Goal: Book appointment/travel/reservation

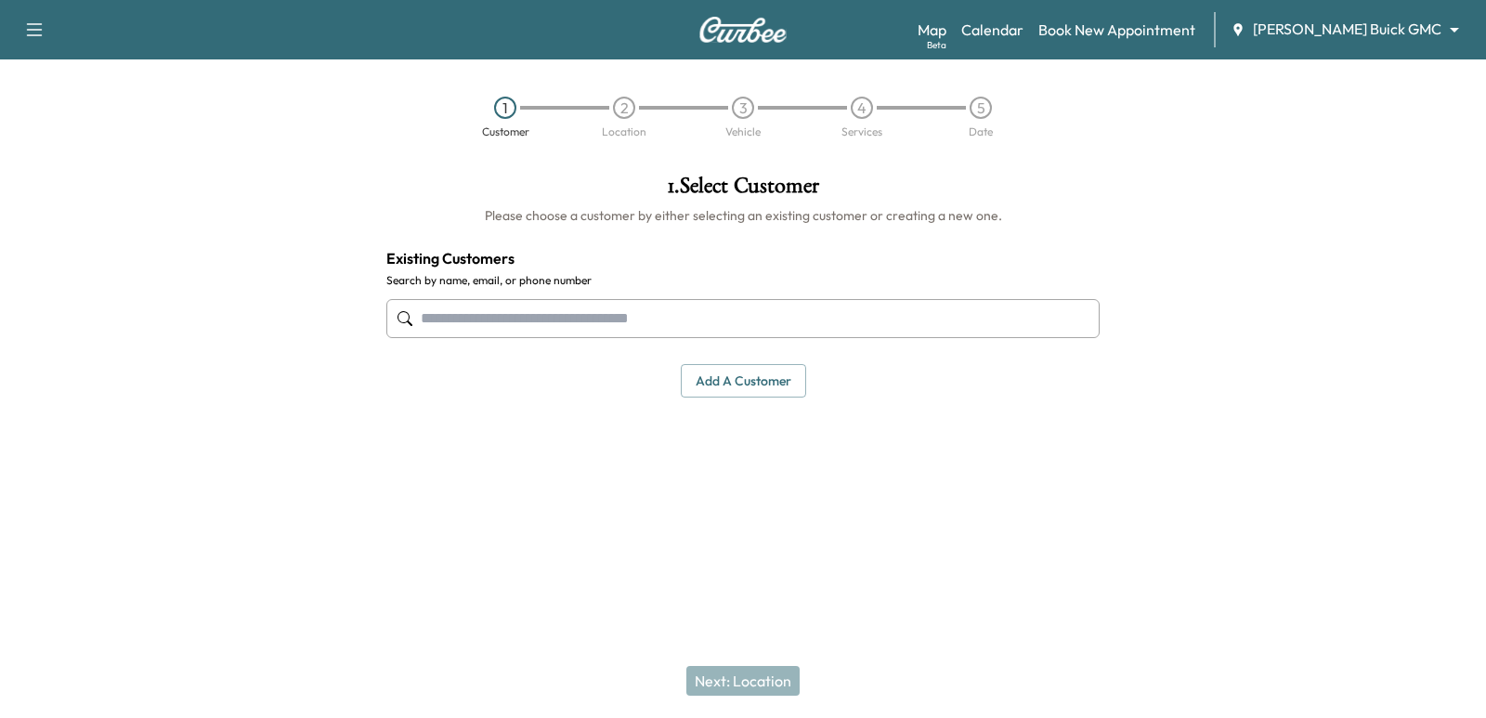
click at [1392, 34] on body "Support Log Out Map Beta Calendar Book New Appointment [PERSON_NAME] Buick GMC …" at bounding box center [743, 359] width 1486 height 718
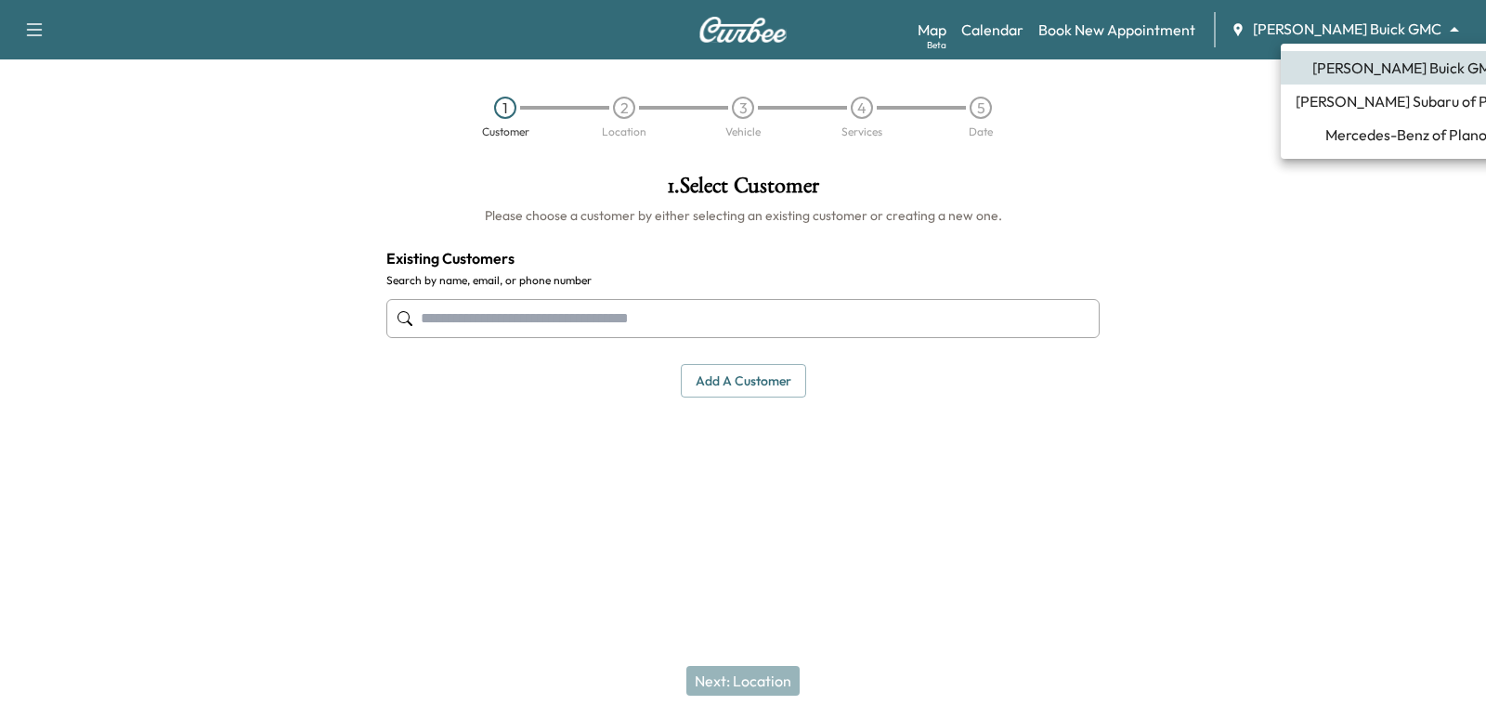
click at [1336, 148] on li "Mercedes-Benz of Plano" at bounding box center [1405, 134] width 251 height 33
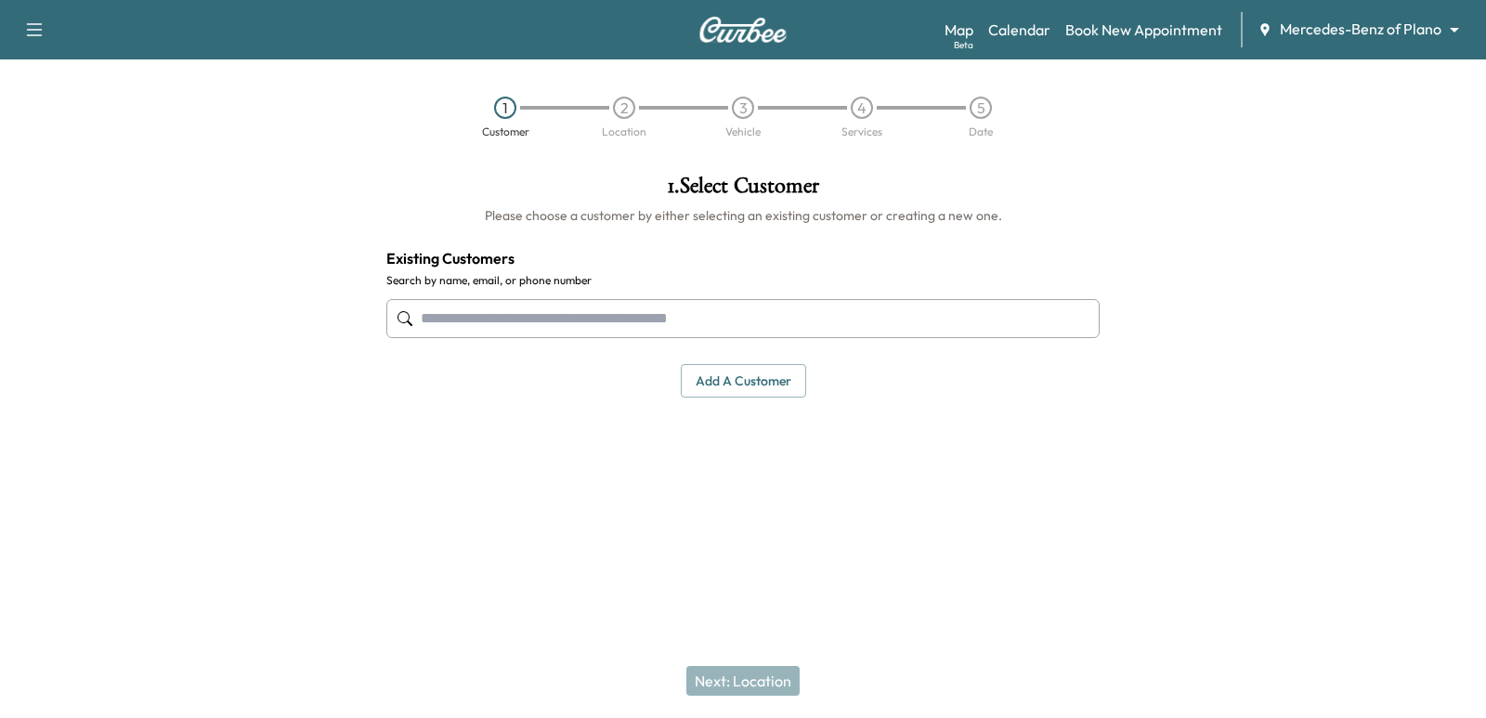
click at [725, 315] on input "text" at bounding box center [742, 318] width 713 height 39
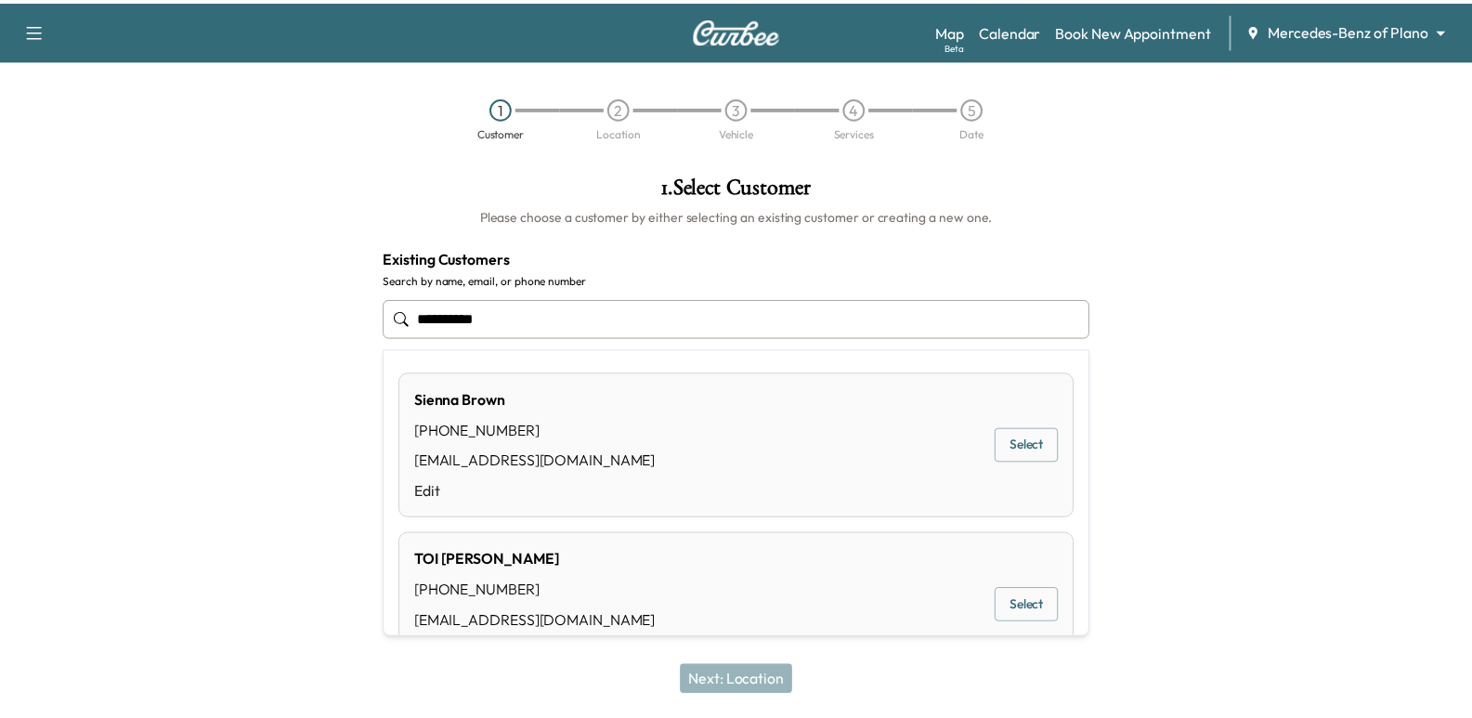
scroll to position [64, 0]
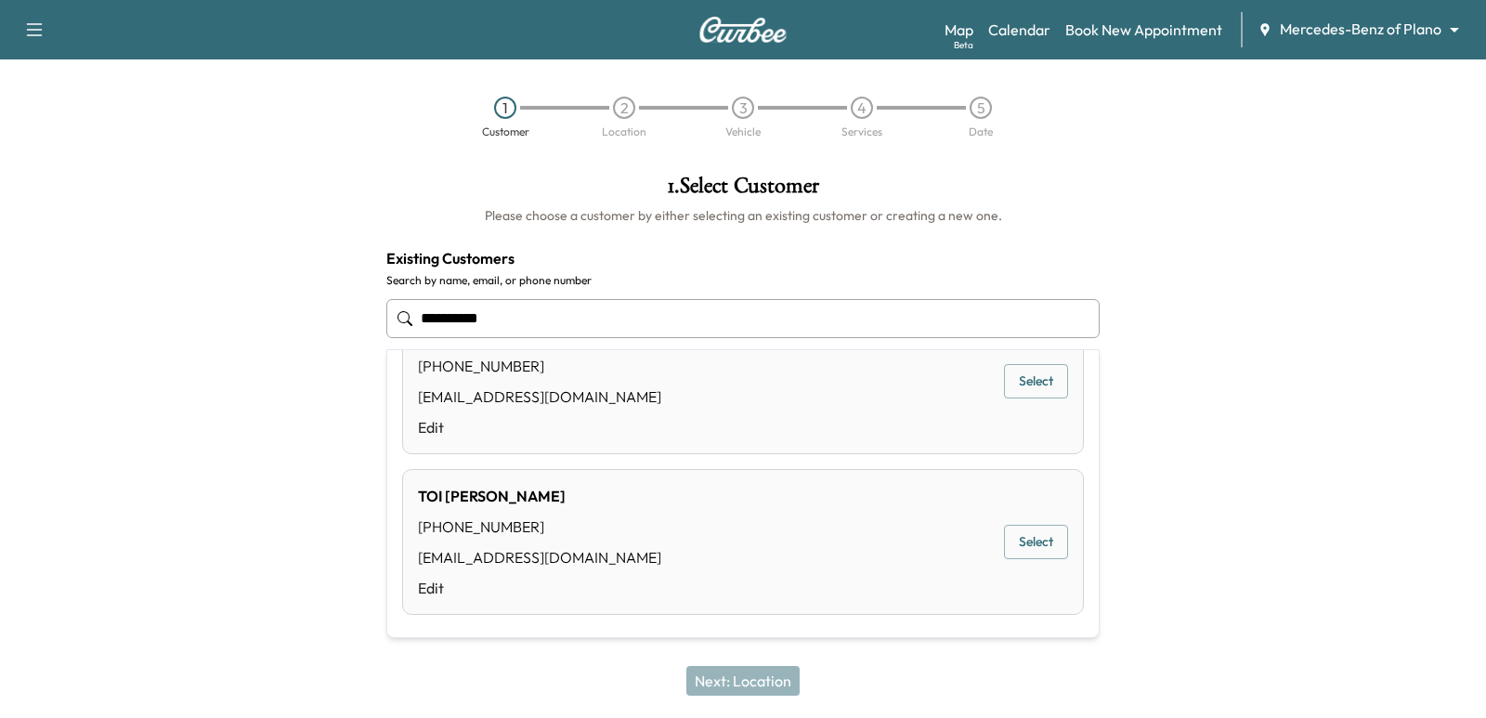
click at [1044, 527] on button "Select" at bounding box center [1036, 542] width 64 height 34
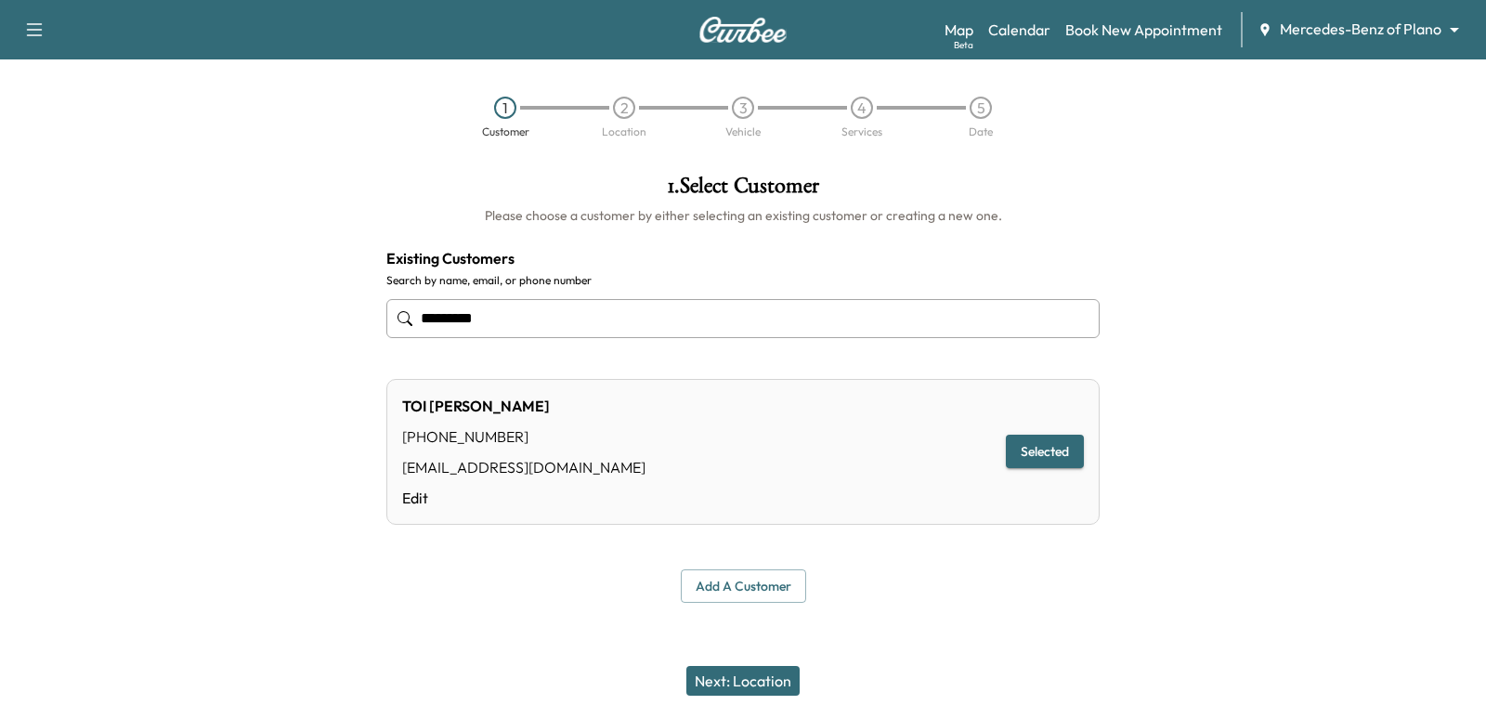
type input "*********"
click at [759, 643] on div at bounding box center [743, 646] width 1486 height 59
click at [772, 677] on button "Next: Location" at bounding box center [742, 681] width 113 height 30
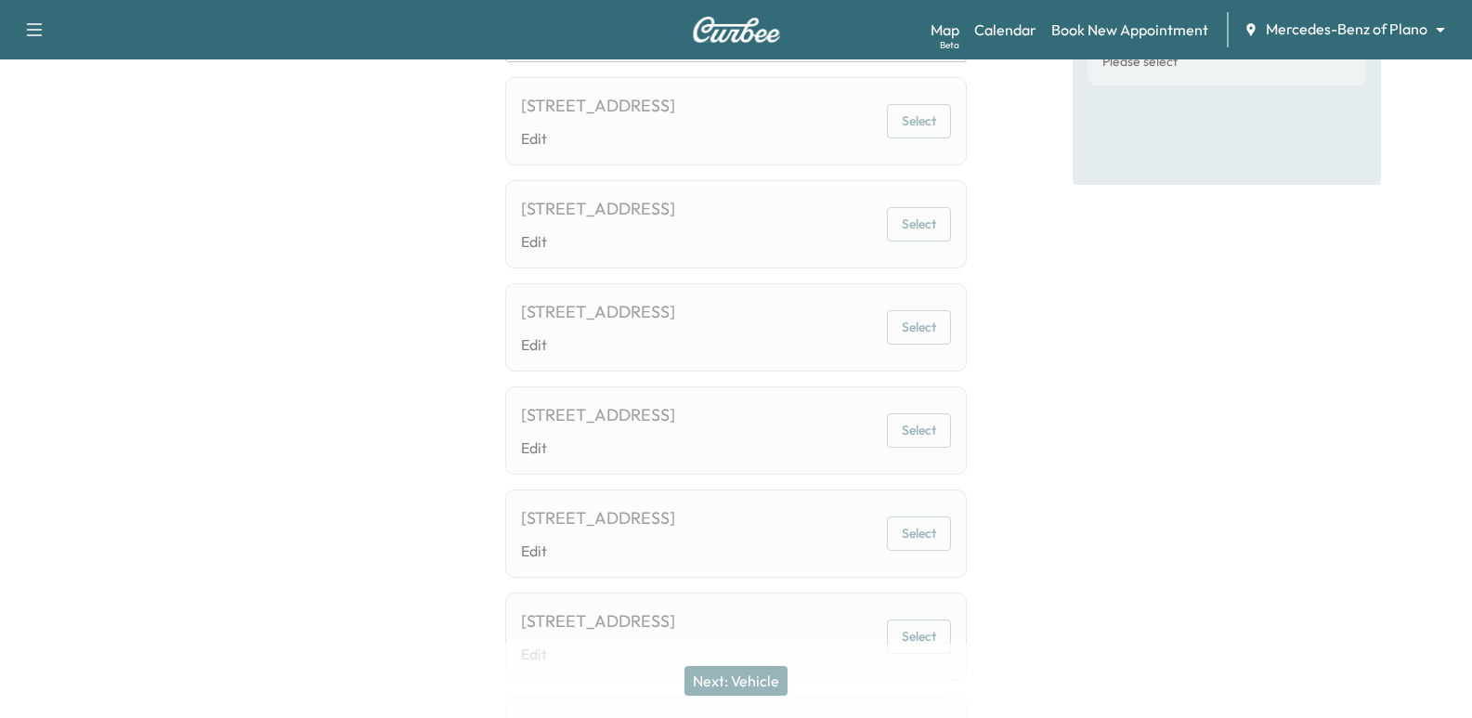
scroll to position [0, 0]
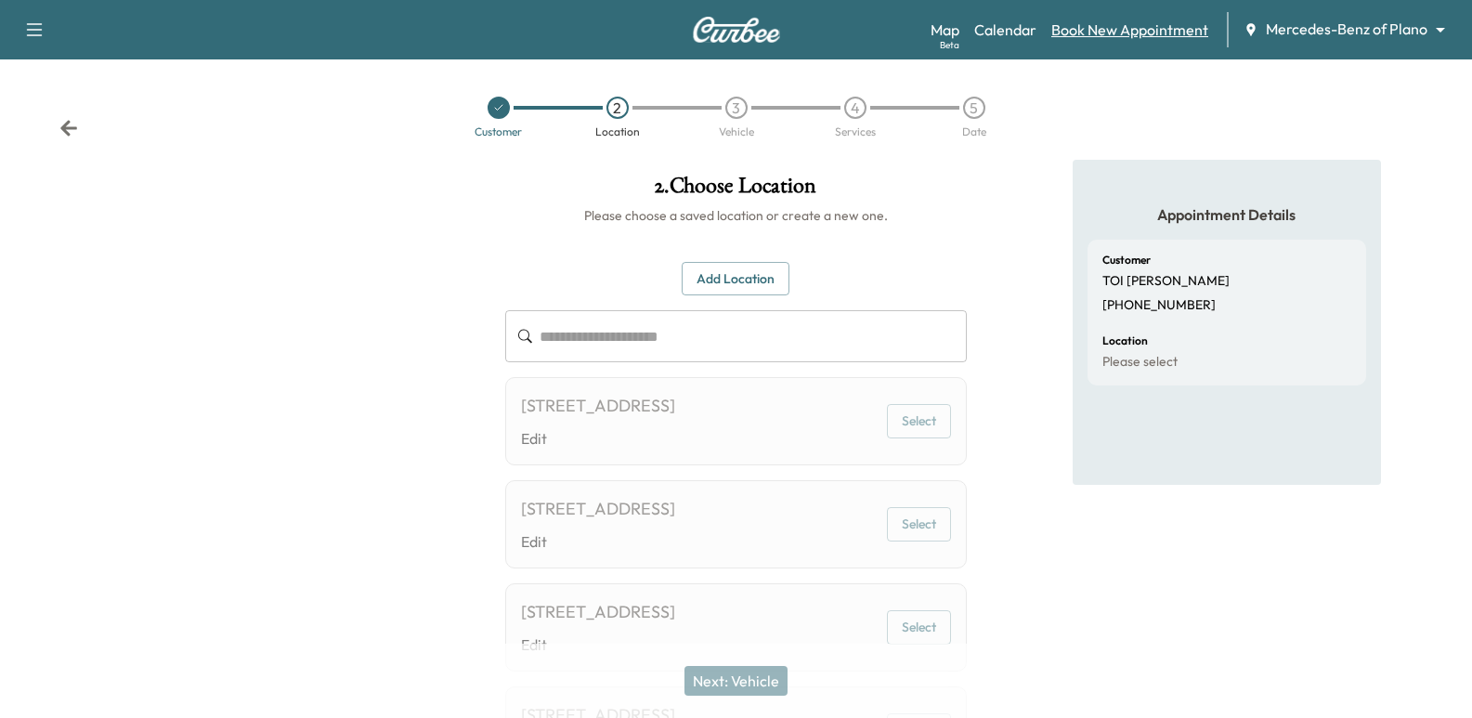
click at [1085, 39] on link "Book New Appointment" at bounding box center [1129, 30] width 157 height 22
click at [988, 35] on link "Calendar" at bounding box center [1005, 30] width 62 height 22
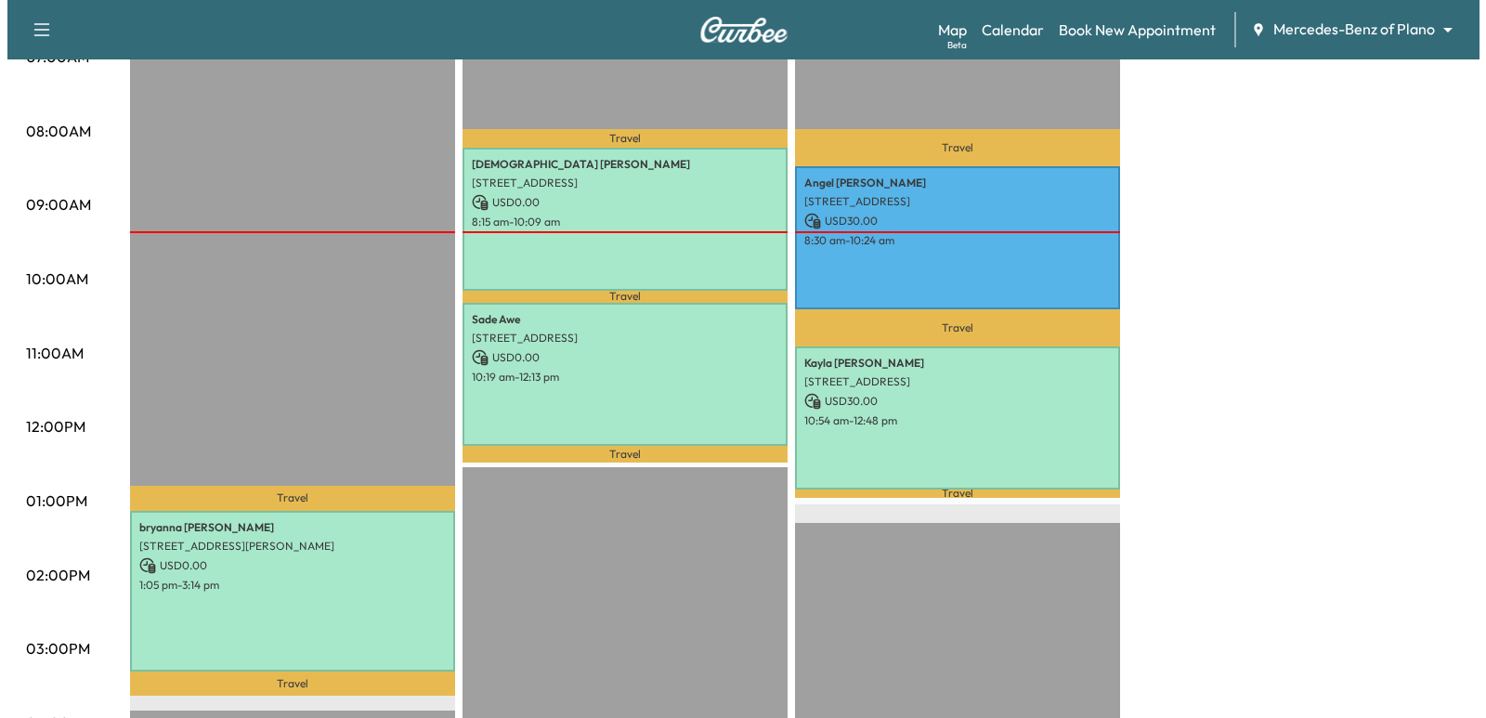
scroll to position [464, 0]
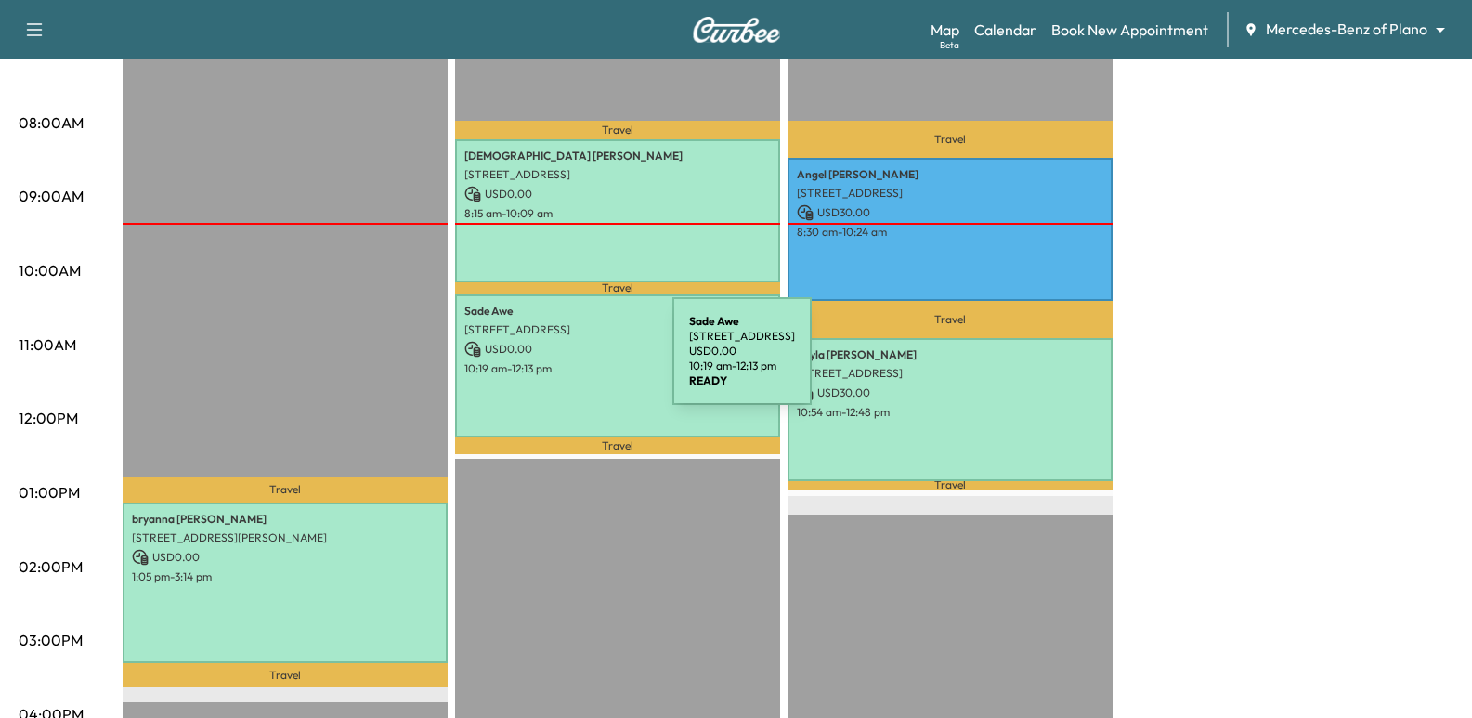
click at [533, 362] on p "10:19 am - 12:13 pm" at bounding box center [617, 368] width 306 height 15
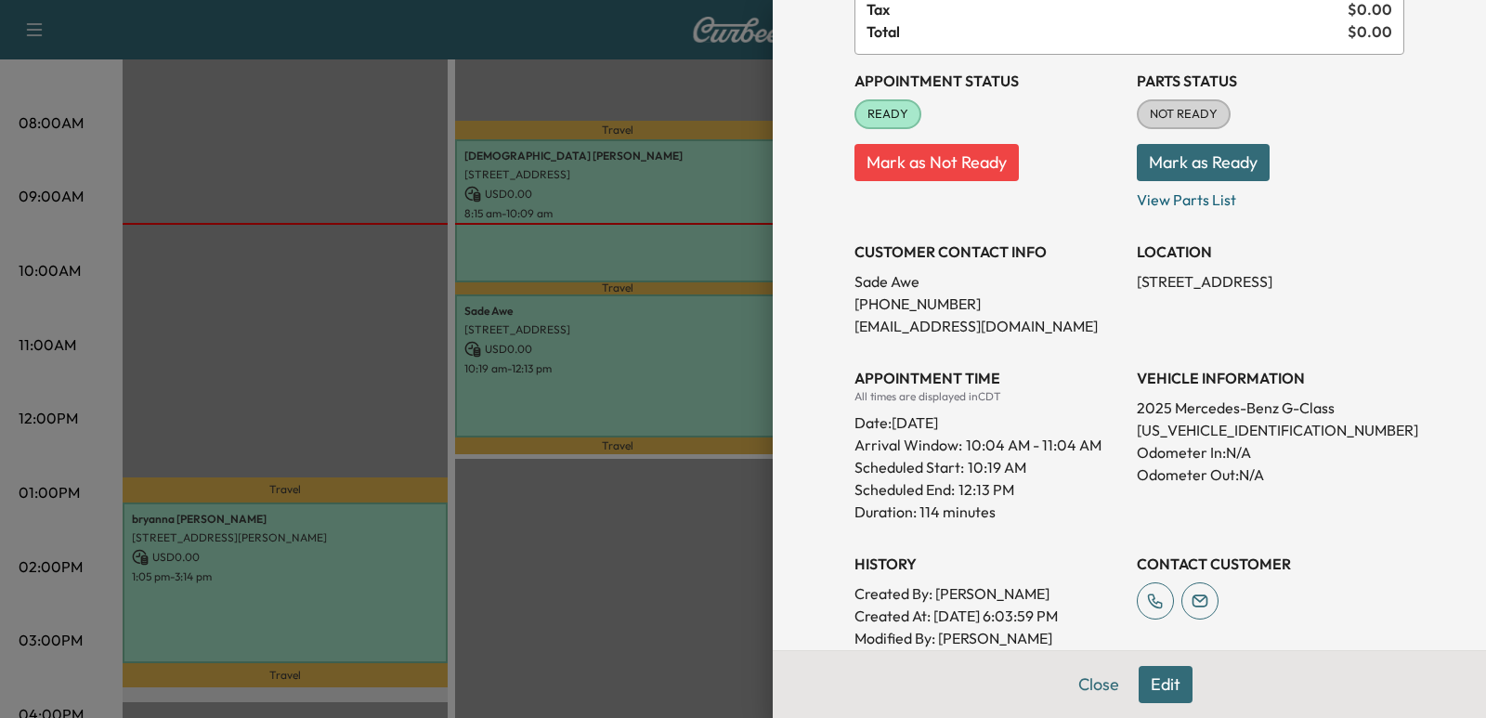
click at [1158, 683] on button "Edit" at bounding box center [1165, 684] width 54 height 37
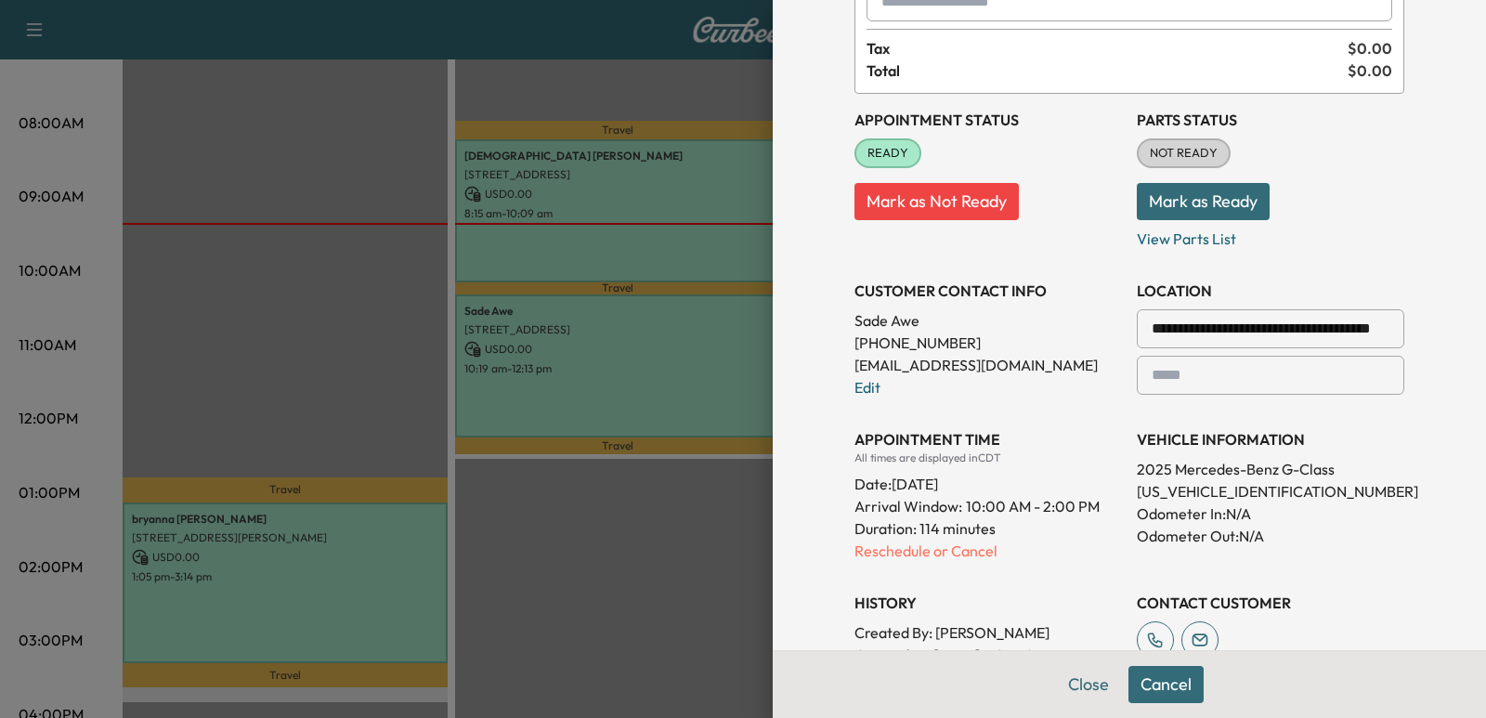
scroll to position [225, 0]
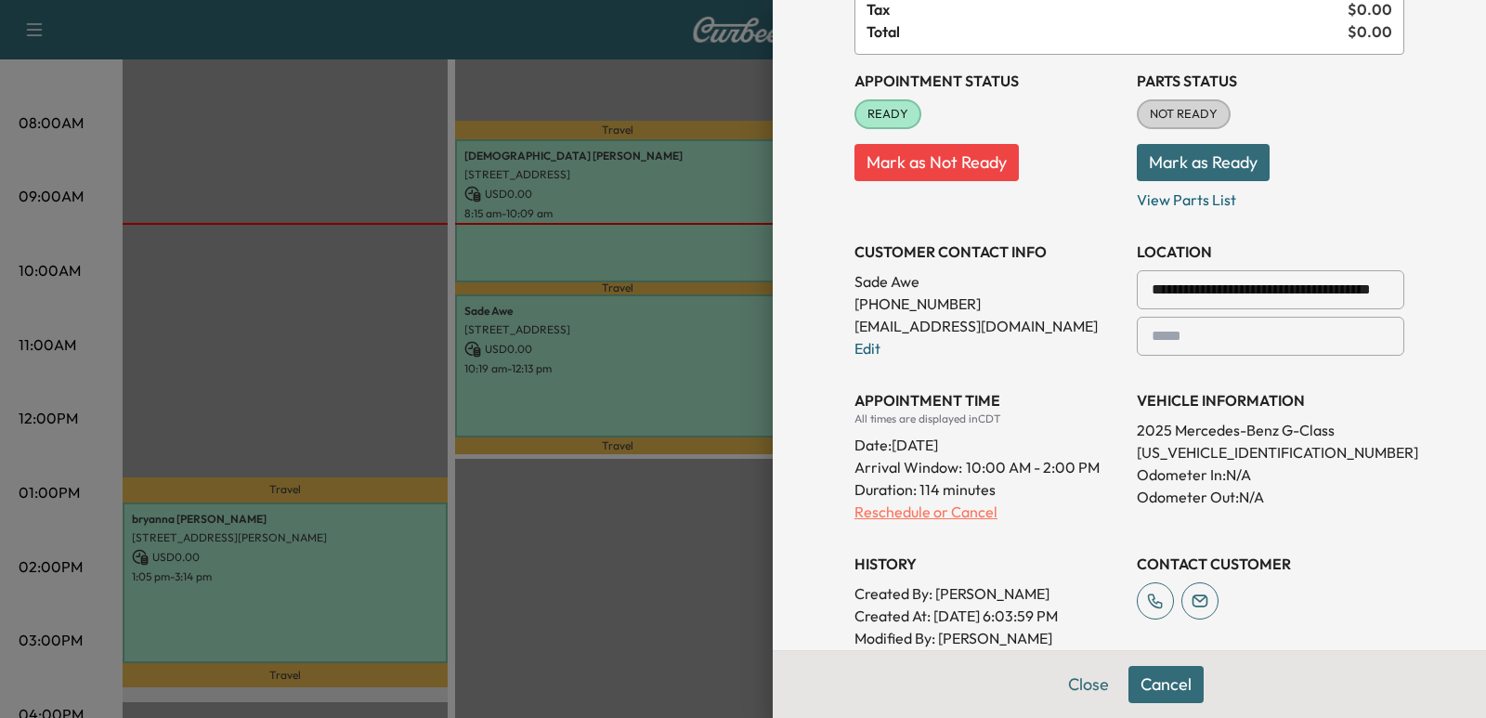
click at [869, 507] on p "Reschedule or Cancel" at bounding box center [987, 511] width 267 height 22
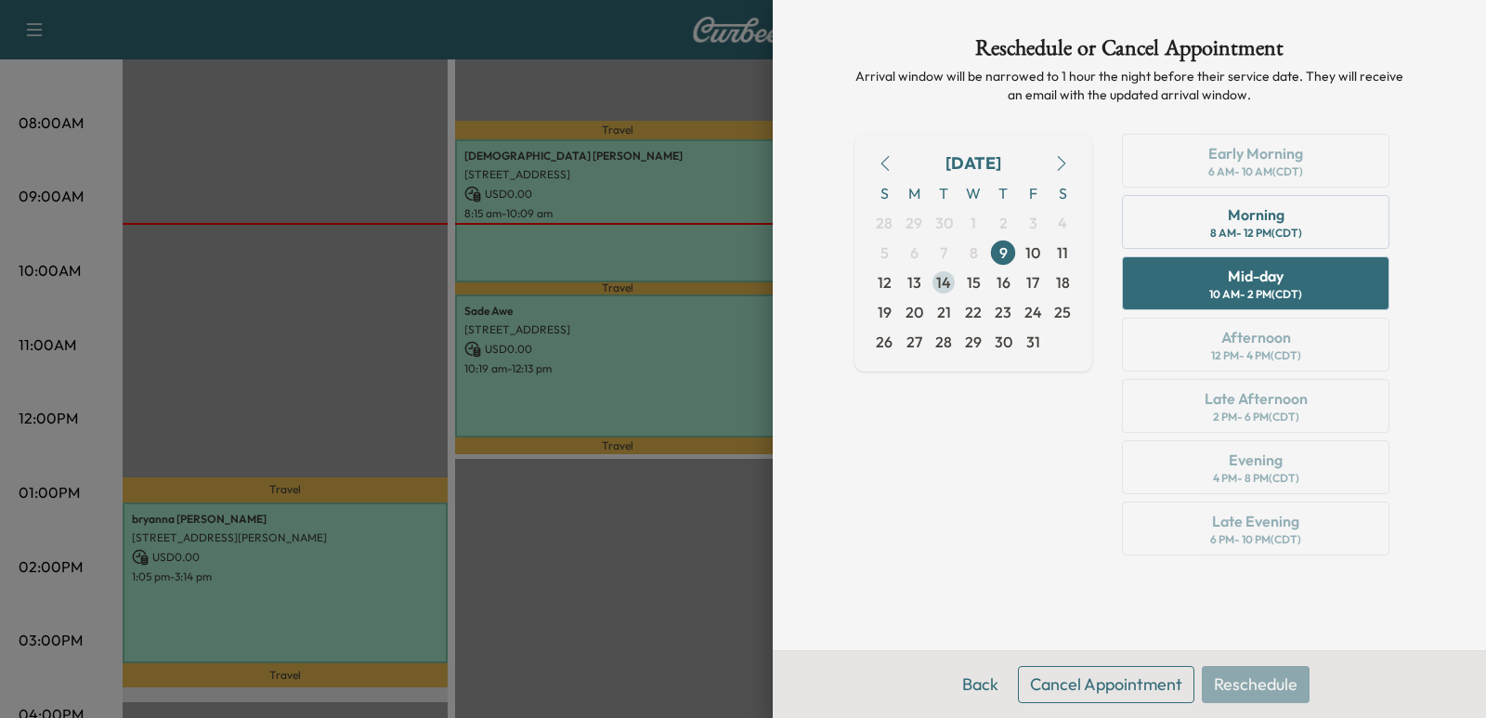
click at [952, 270] on span "14" at bounding box center [944, 282] width 30 height 30
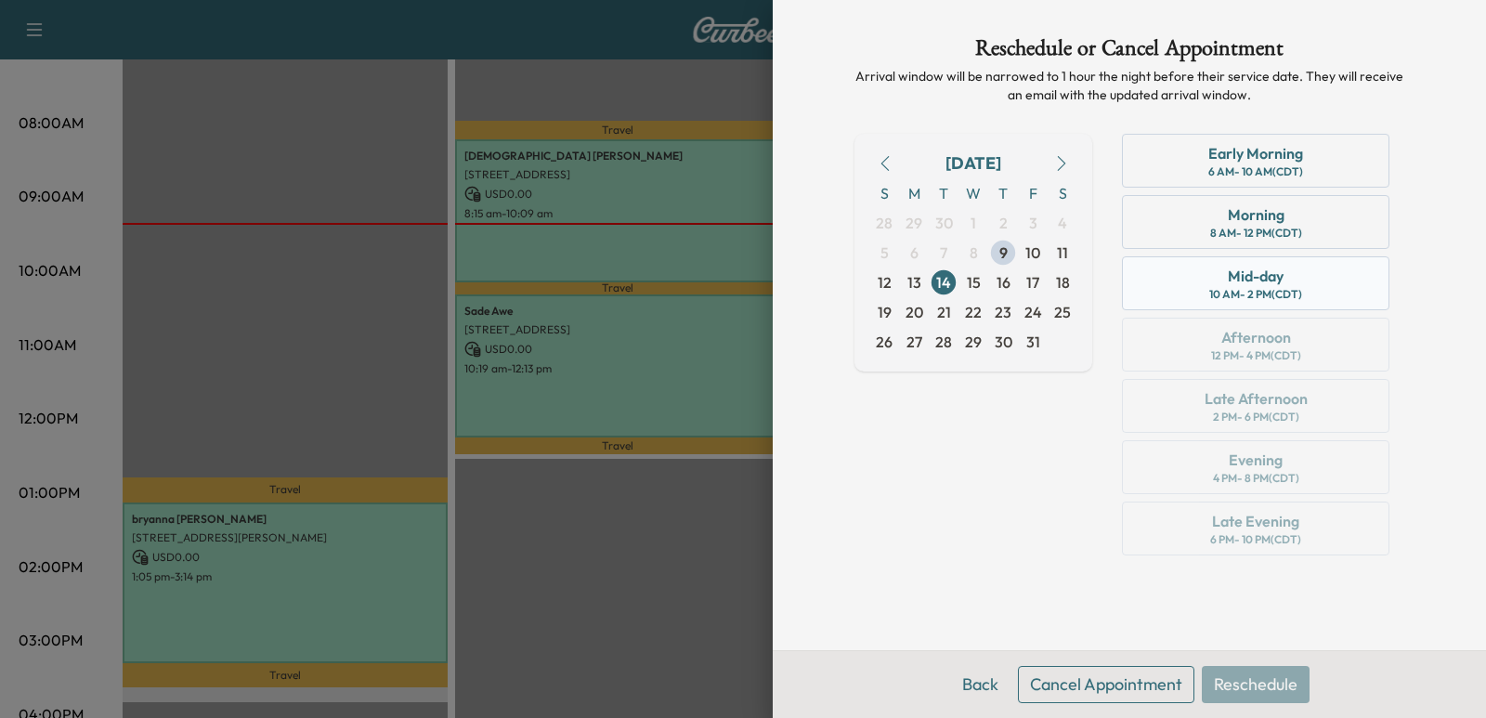
click at [1214, 286] on div "Mid-day 10 AM - 2 PM (CDT)" at bounding box center [1255, 283] width 267 height 54
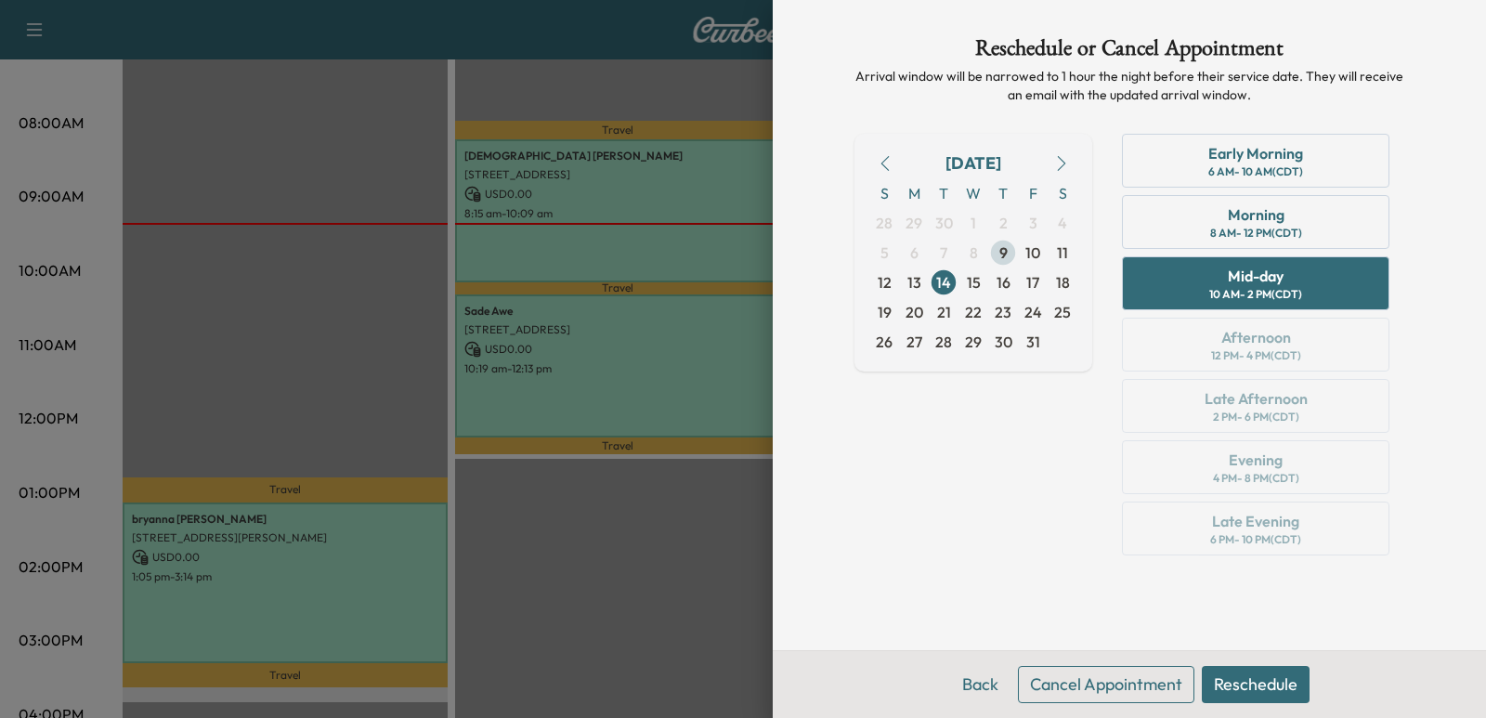
click at [1005, 245] on span "9" at bounding box center [1003, 252] width 8 height 22
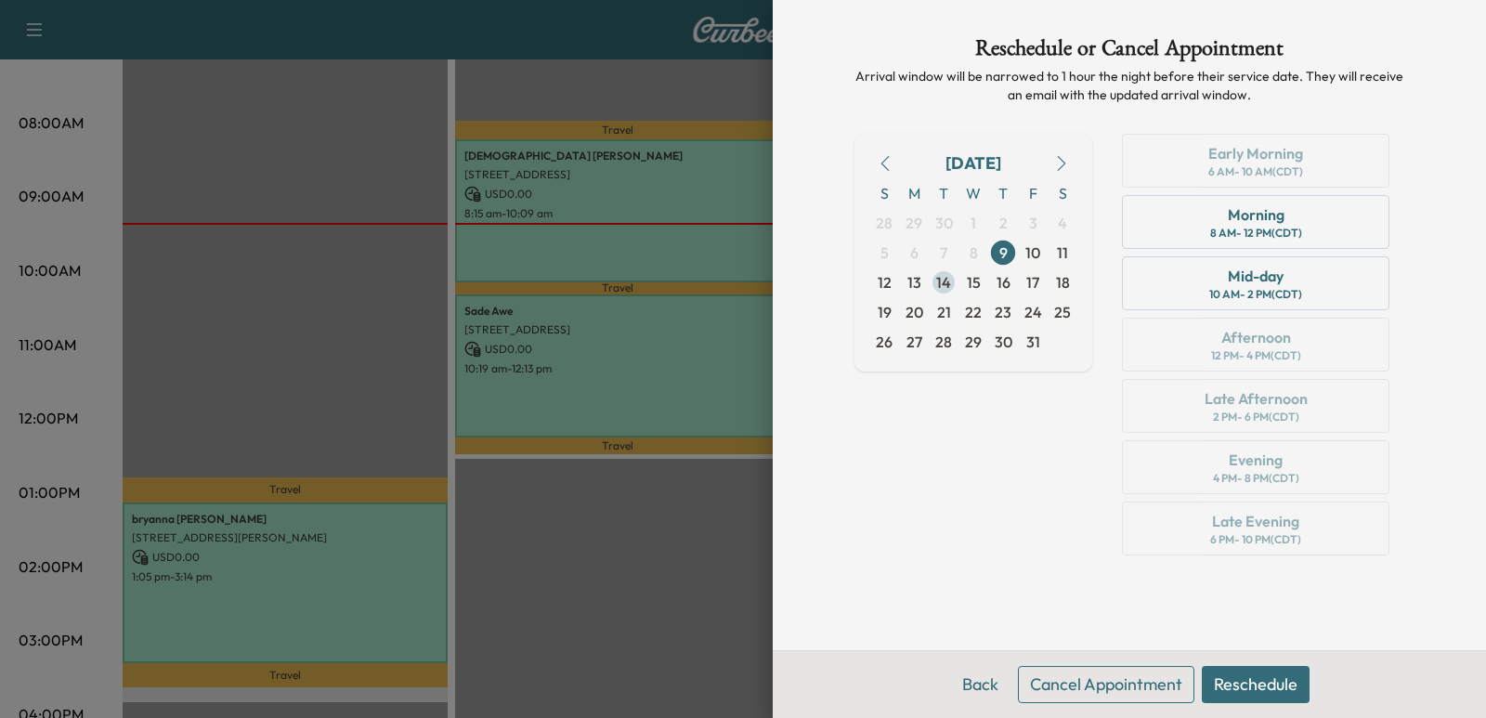
click at [933, 281] on span "14" at bounding box center [944, 282] width 30 height 30
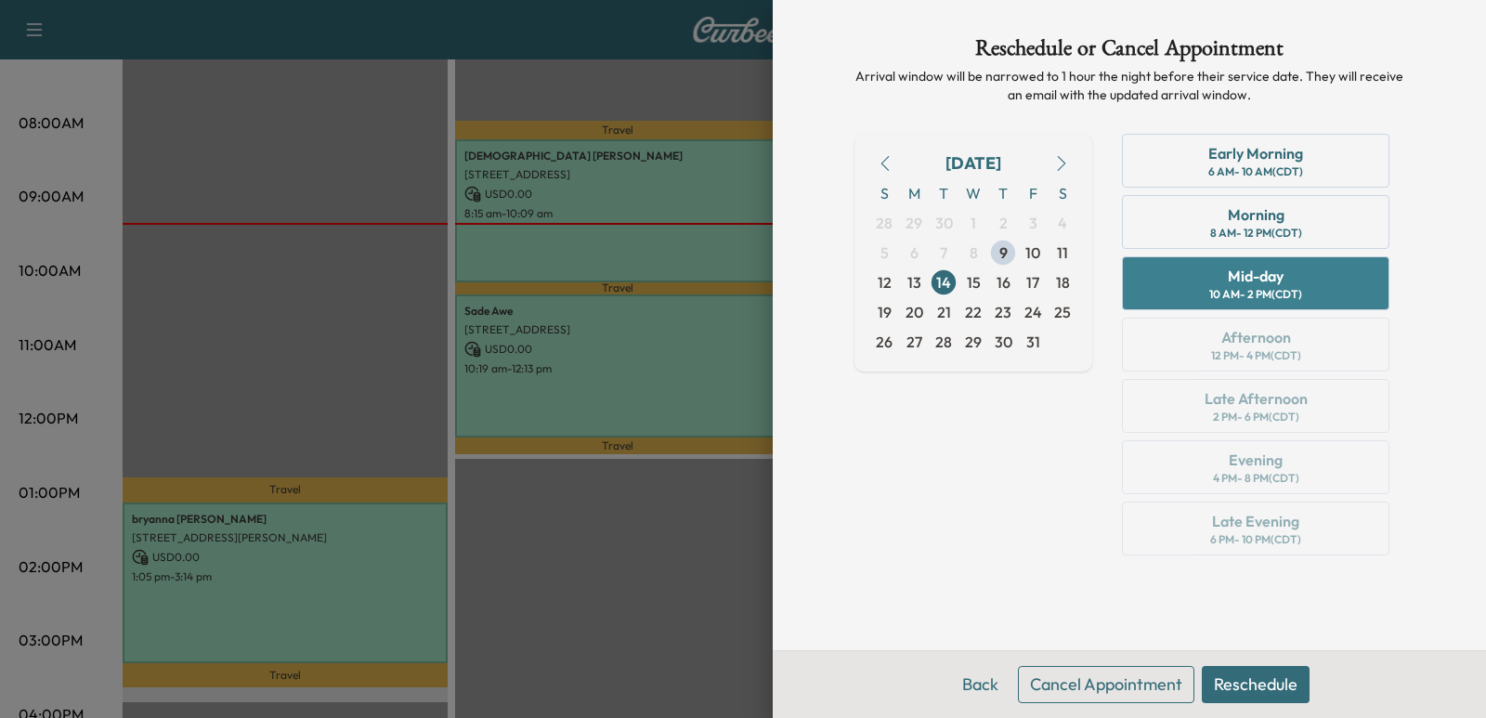
click at [1270, 292] on div "10 AM - 2 PM (CDT)" at bounding box center [1255, 294] width 93 height 15
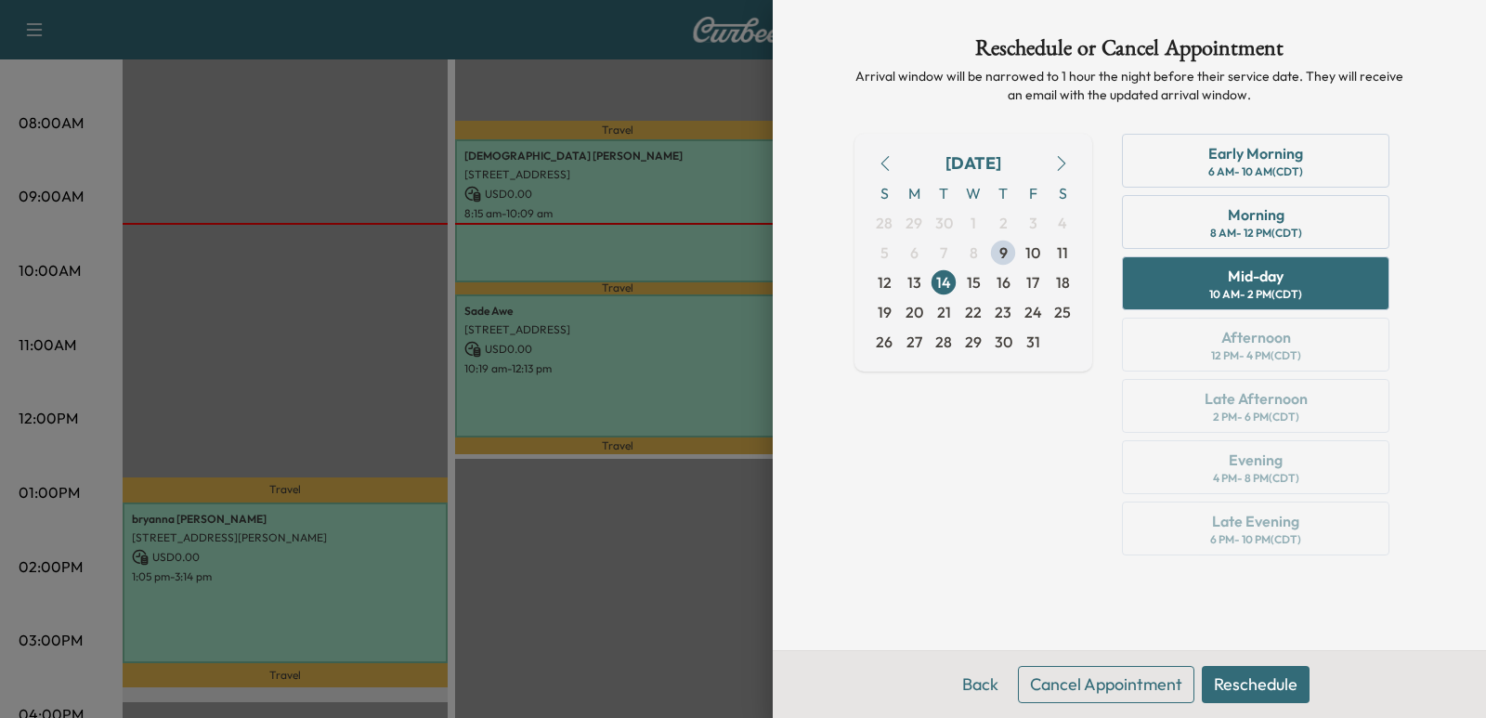
click at [943, 513] on div "[DATE] S M T W T F S 28 29 30 1 2 3 4 5 6 7 8 9 10 11 12 13 14 15 16 17 18 19 2…" at bounding box center [973, 348] width 238 height 429
click at [1020, 579] on div "Reschedule or Cancel Appointment Arrival window will be narrowed to 1 hour the …" at bounding box center [1129, 325] width 594 height 650
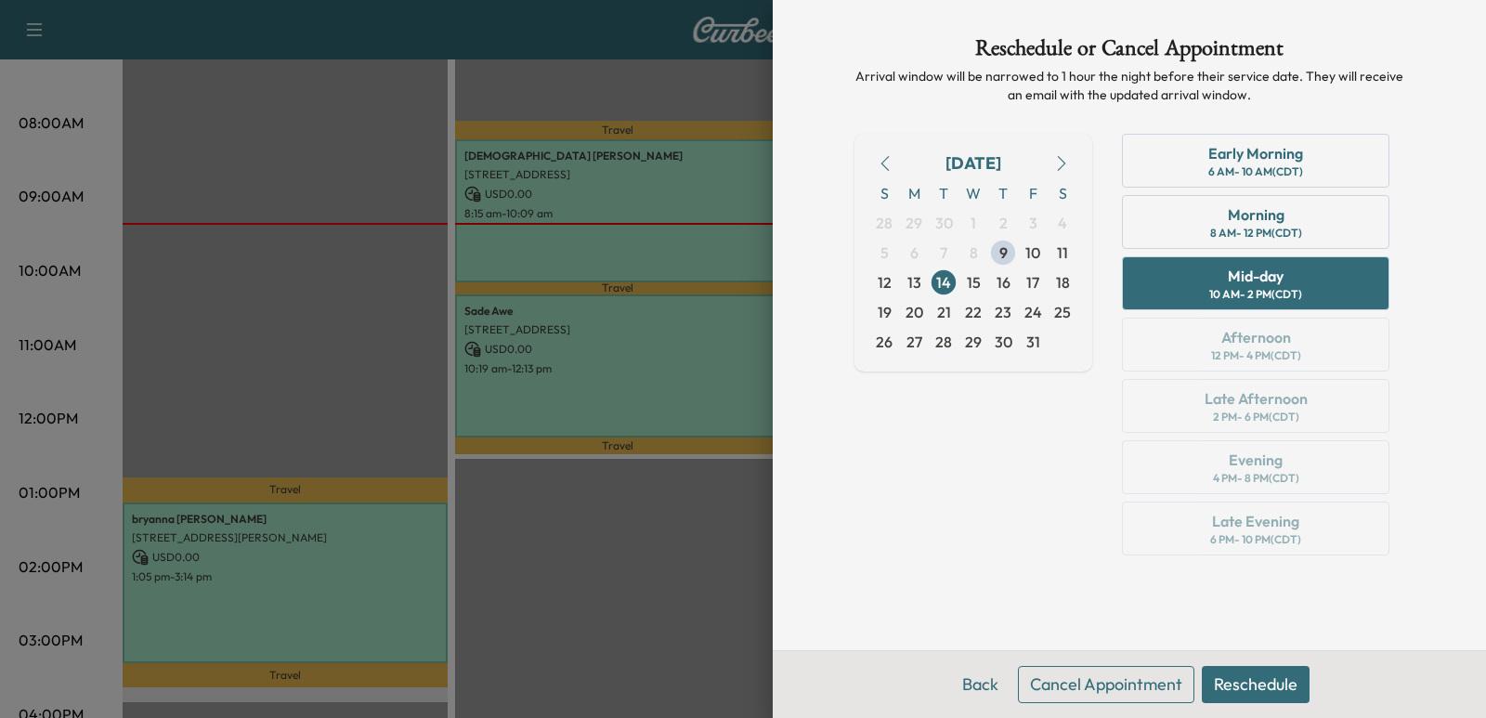
click at [1150, 520] on div "Early Morning 6 AM - 10 AM (CDT) Morning 8 AM - 12 PM (CDT) Mid-day 10 AM - 2 P…" at bounding box center [1255, 348] width 297 height 429
click at [1265, 676] on button "Reschedule" at bounding box center [1256, 684] width 108 height 37
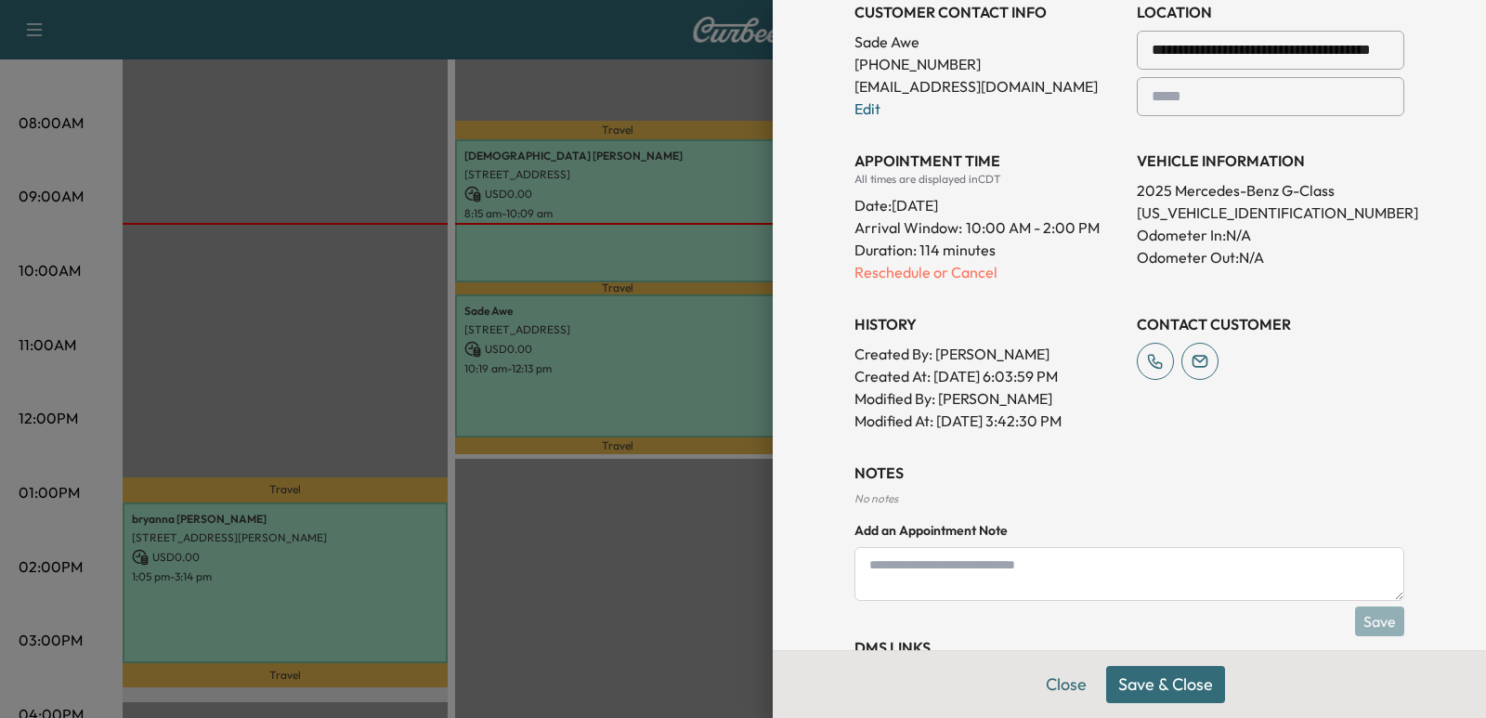
scroll to position [371, 0]
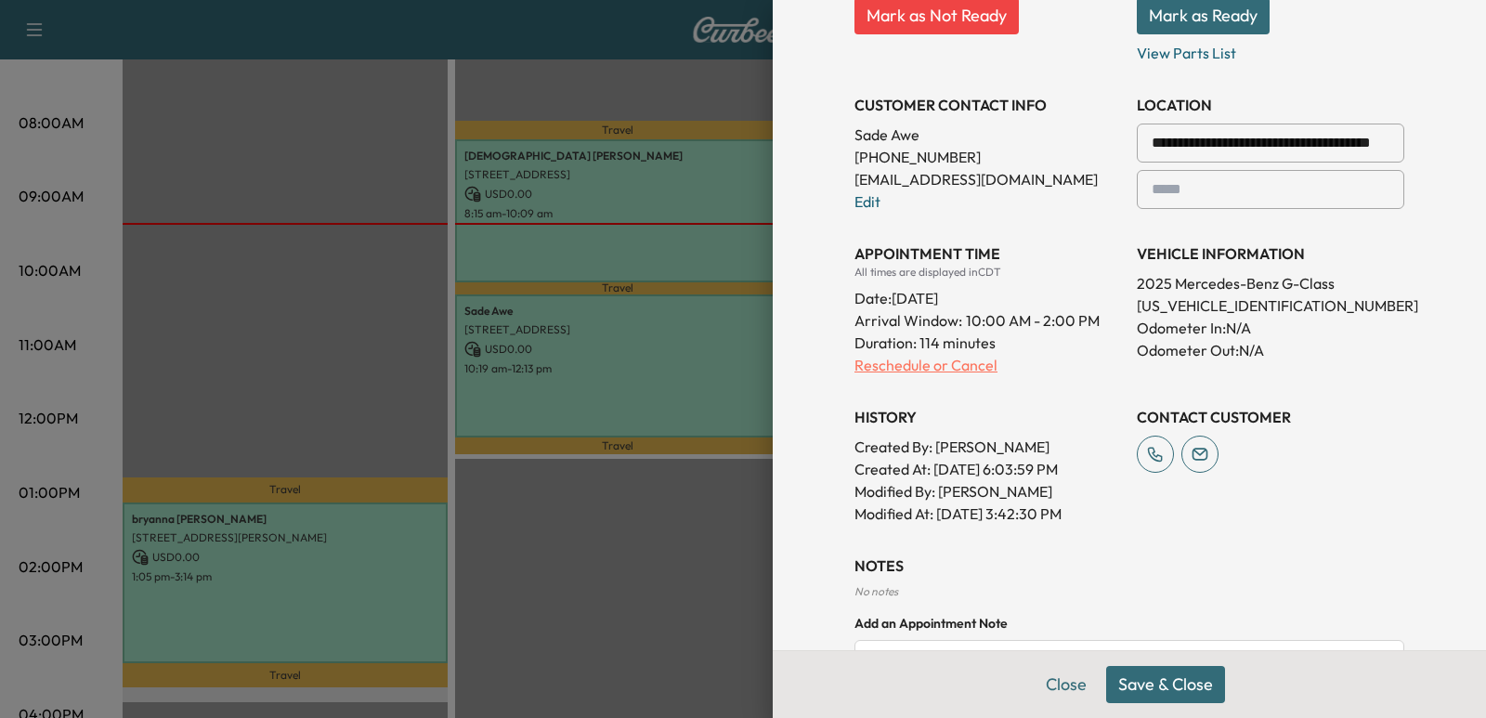
click at [872, 356] on p "Reschedule or Cancel" at bounding box center [987, 365] width 267 height 22
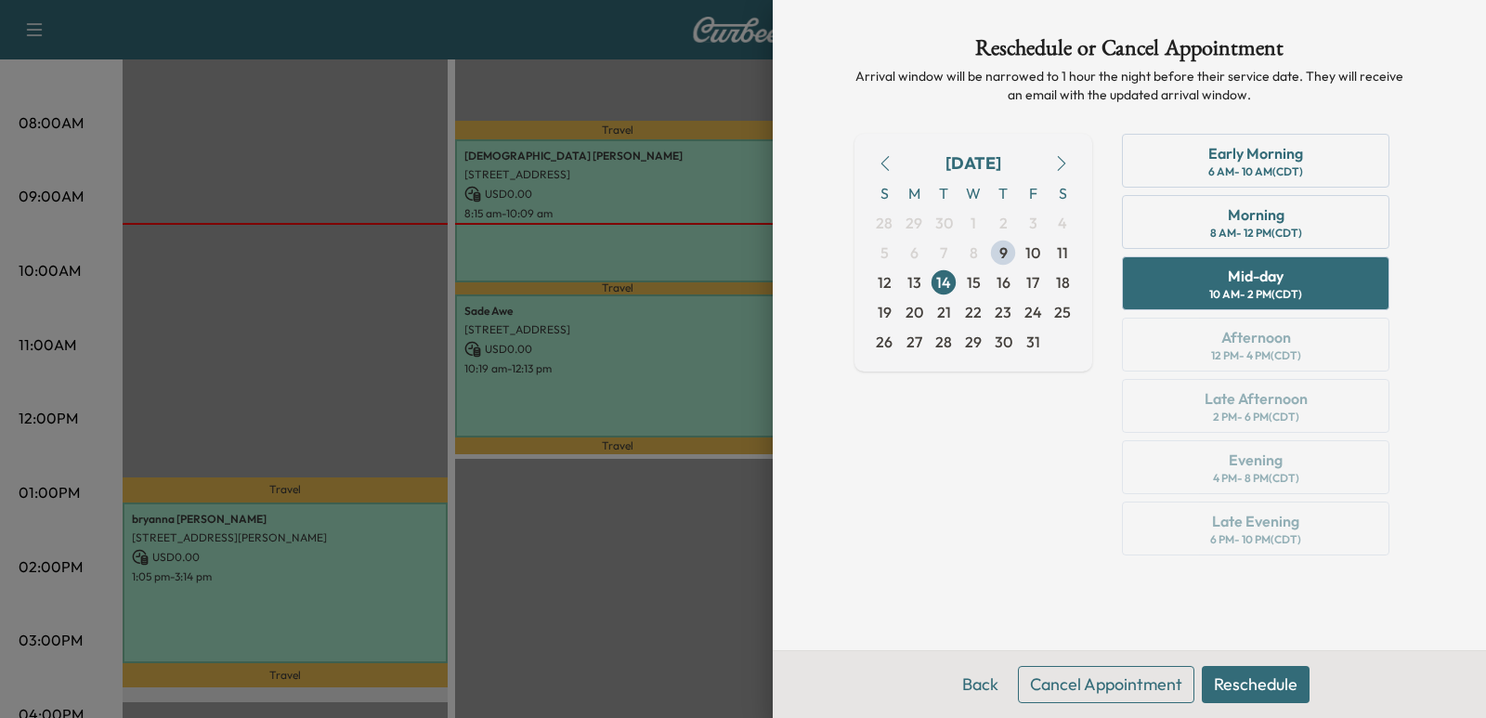
scroll to position [0, 0]
click at [941, 290] on span "14" at bounding box center [943, 282] width 15 height 22
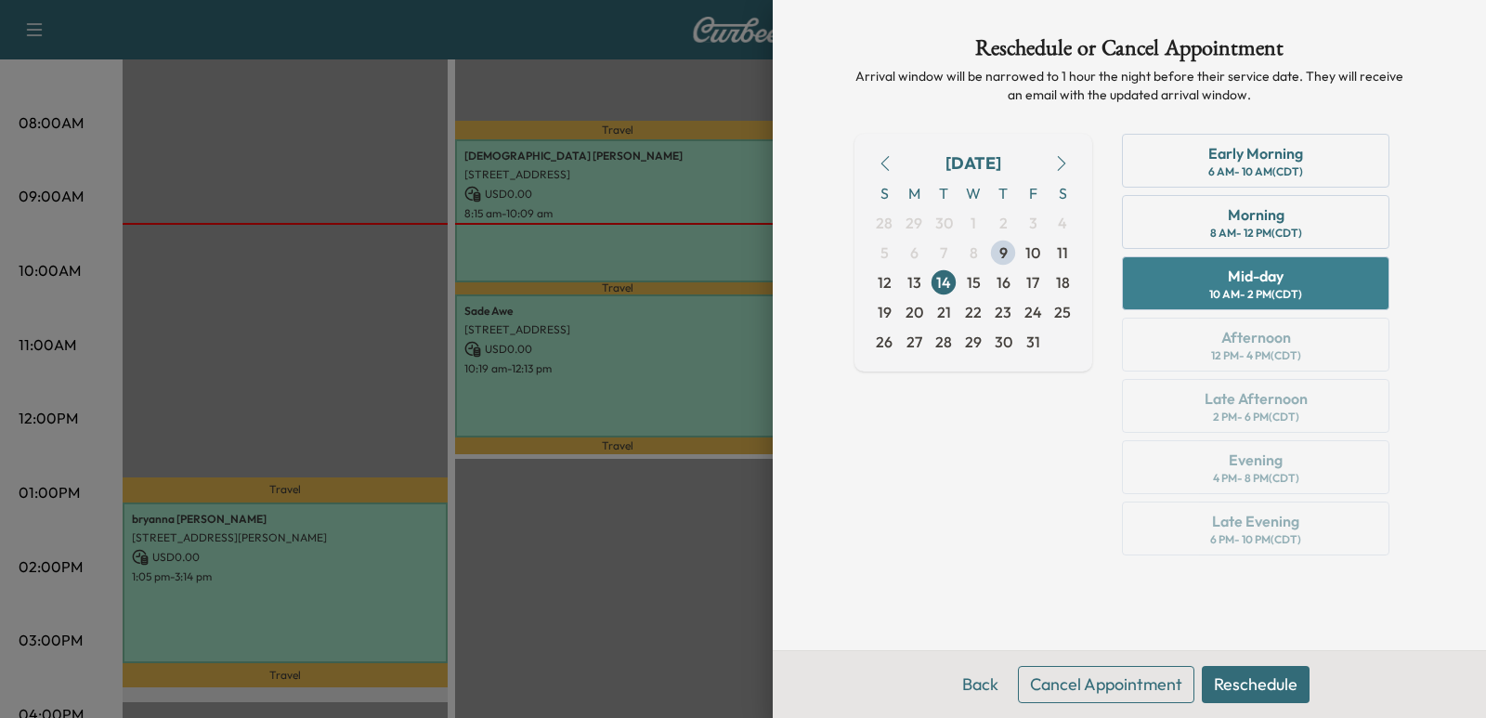
click at [1193, 284] on div "Mid-day 10 AM - 2 PM (CDT)" at bounding box center [1255, 283] width 267 height 54
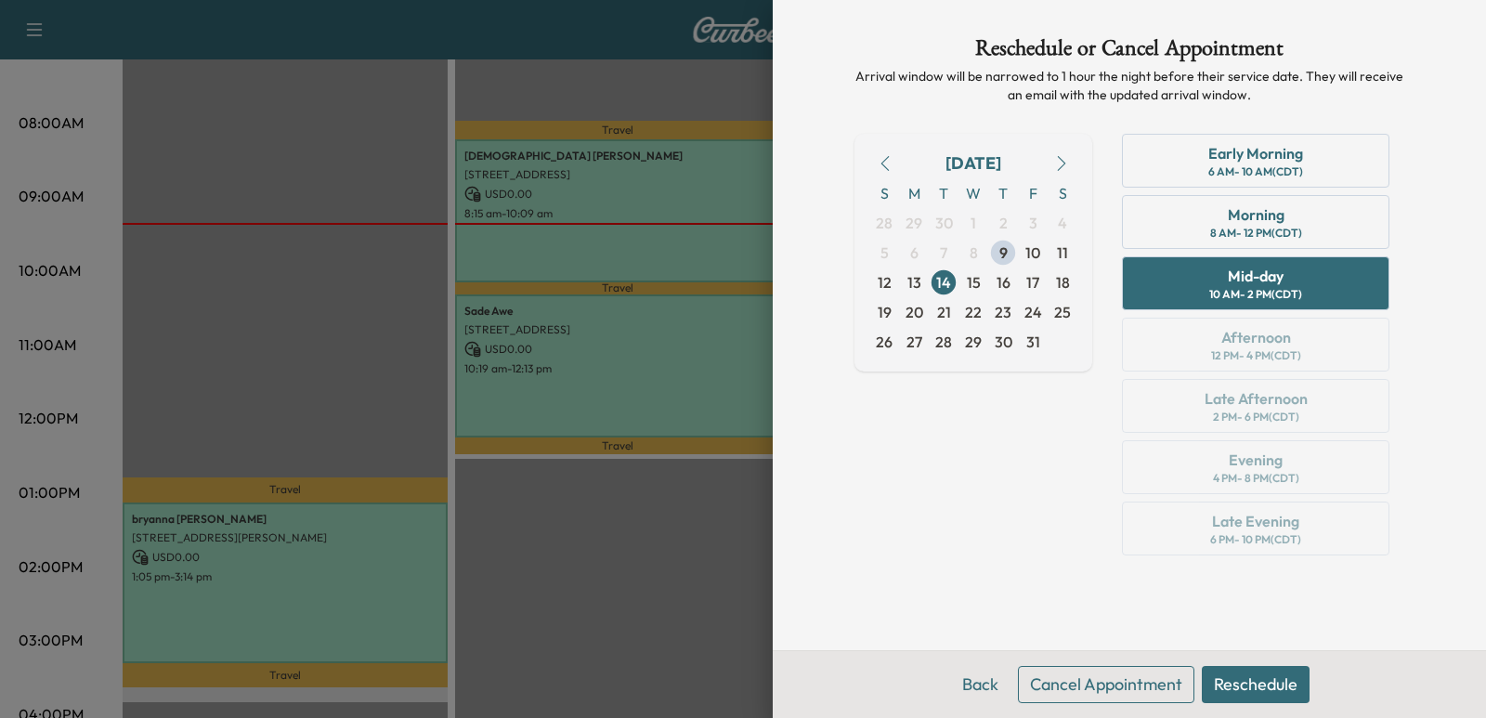
click at [1262, 678] on button "Reschedule" at bounding box center [1256, 684] width 108 height 37
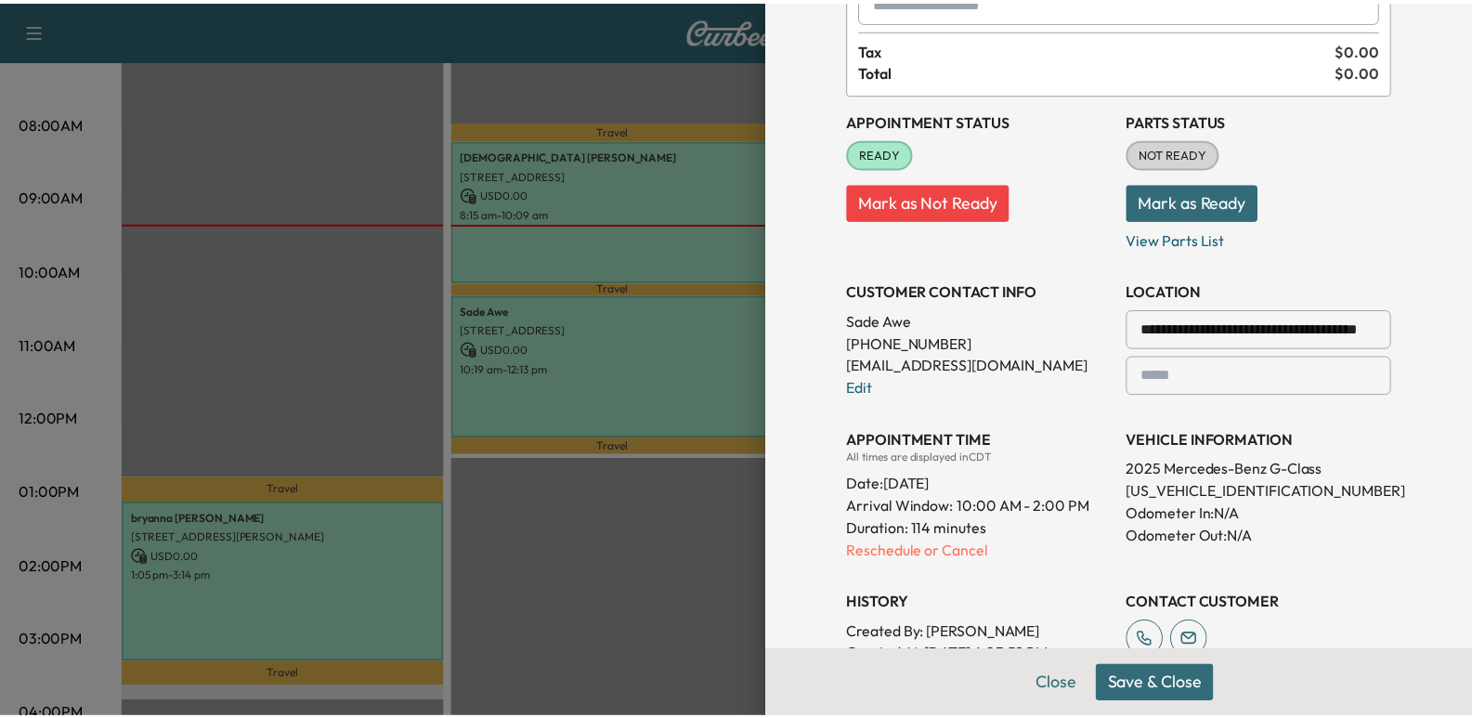
scroll to position [279, 0]
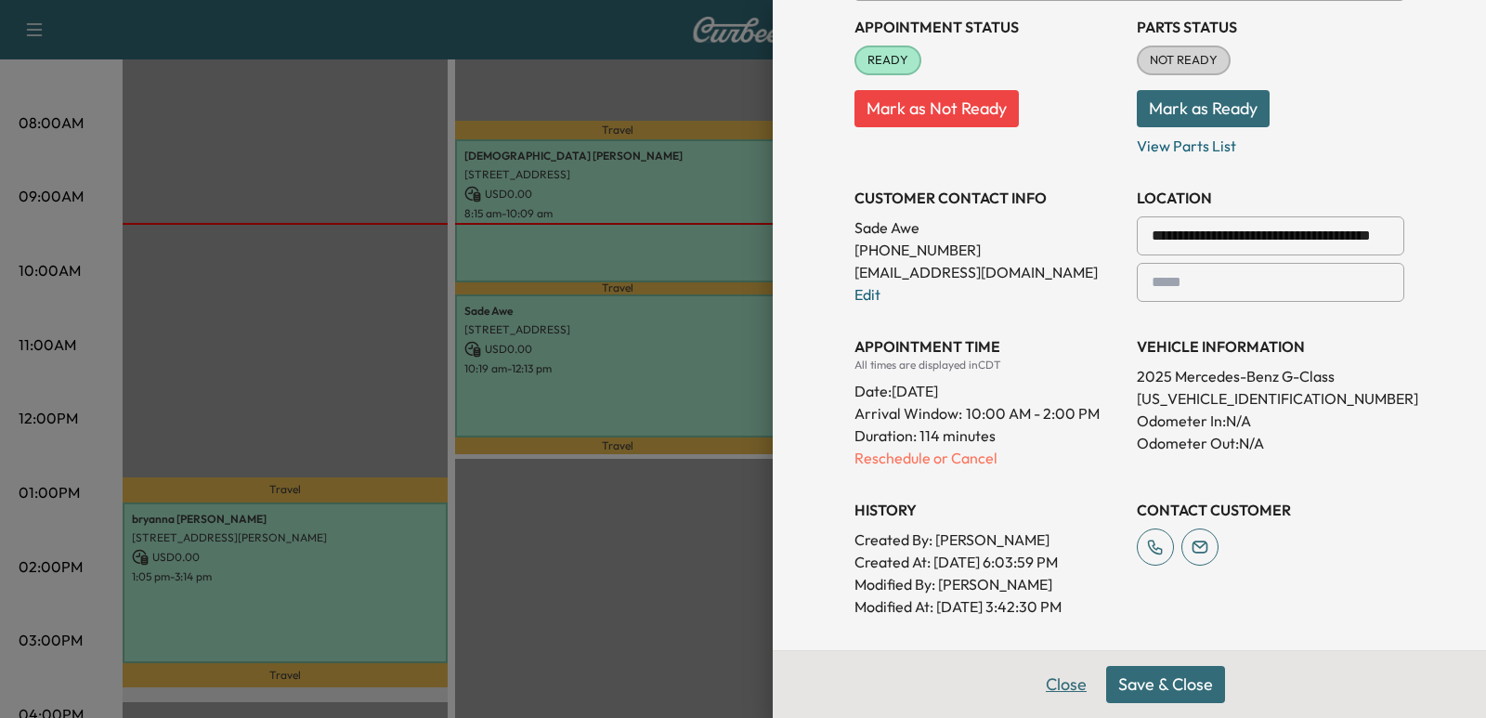
click at [1043, 674] on button "Close" at bounding box center [1065, 684] width 65 height 37
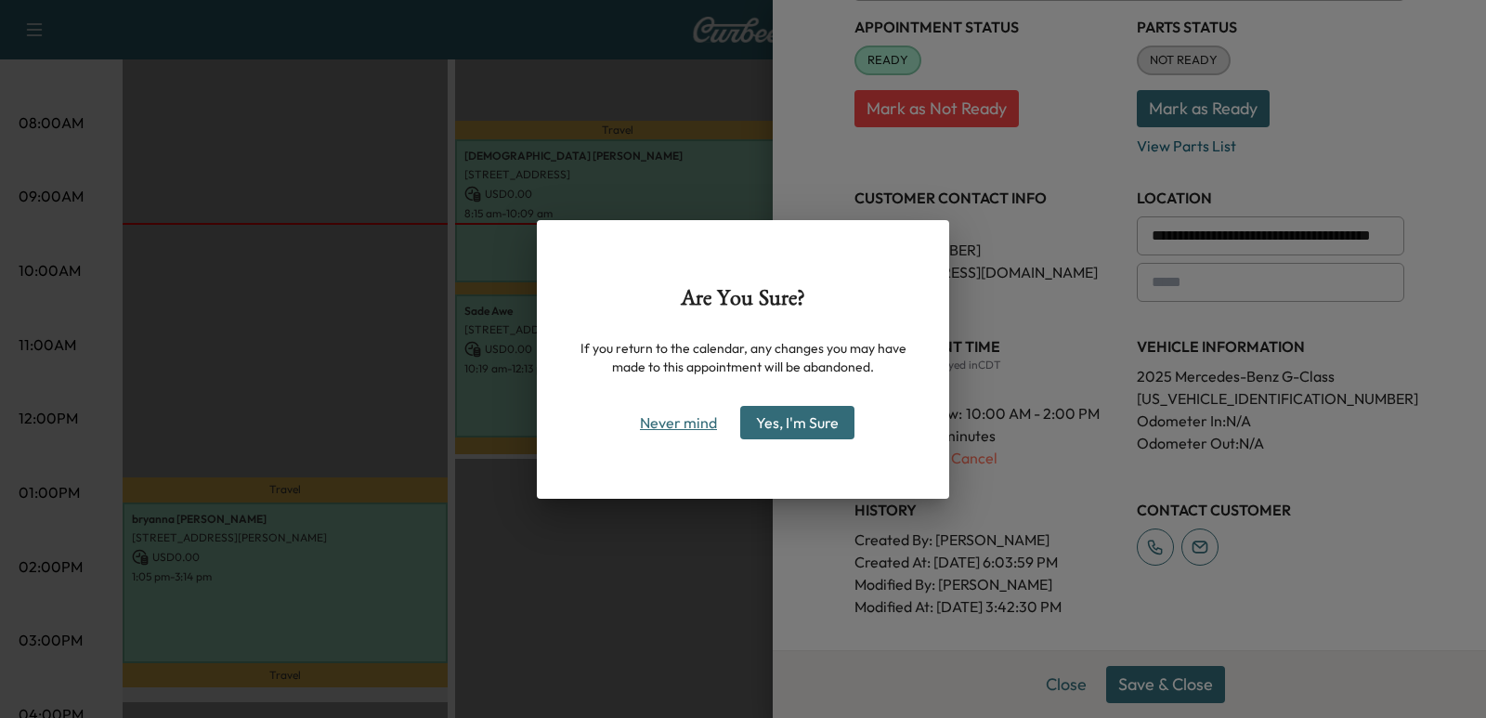
click at [665, 434] on button "Never mind" at bounding box center [678, 423] width 94 height 30
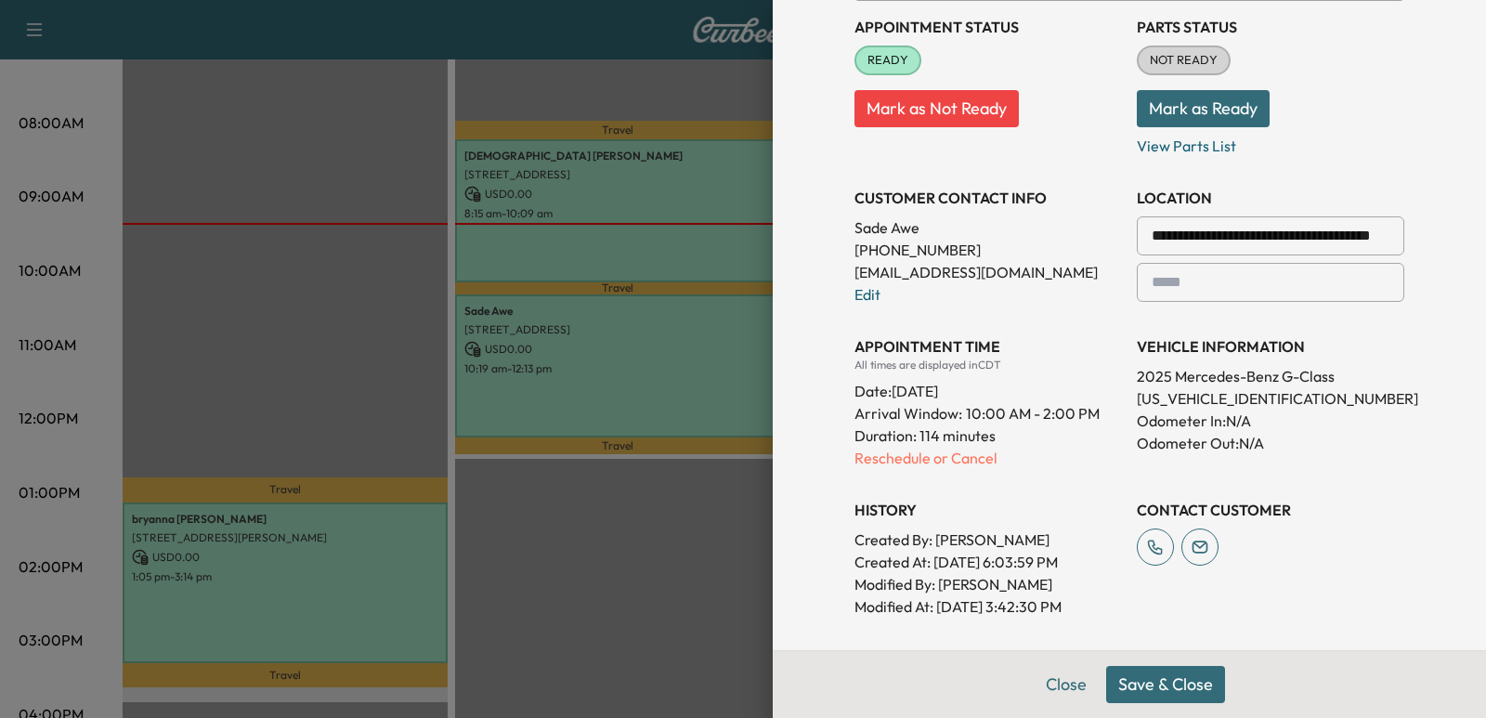
click at [1178, 682] on button "Save & Close" at bounding box center [1165, 684] width 119 height 37
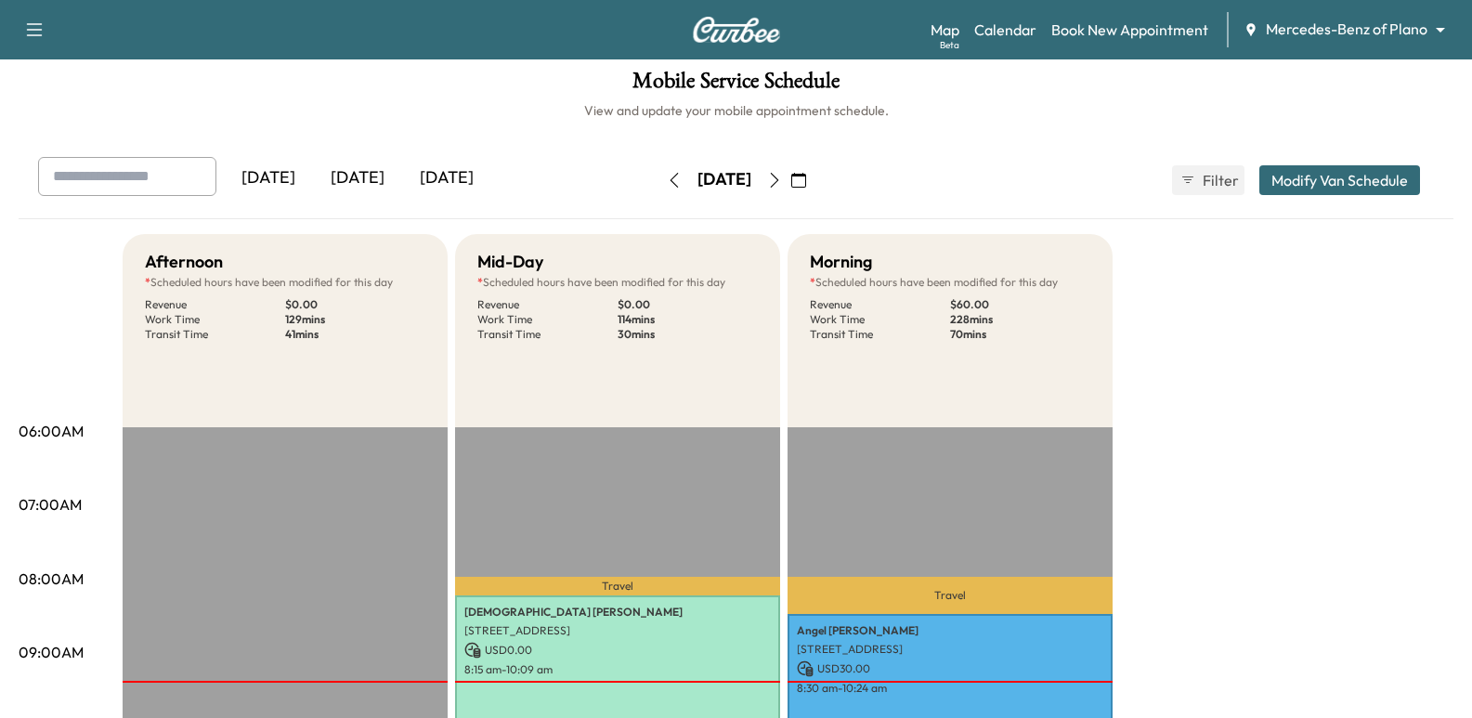
scroll to position [0, 0]
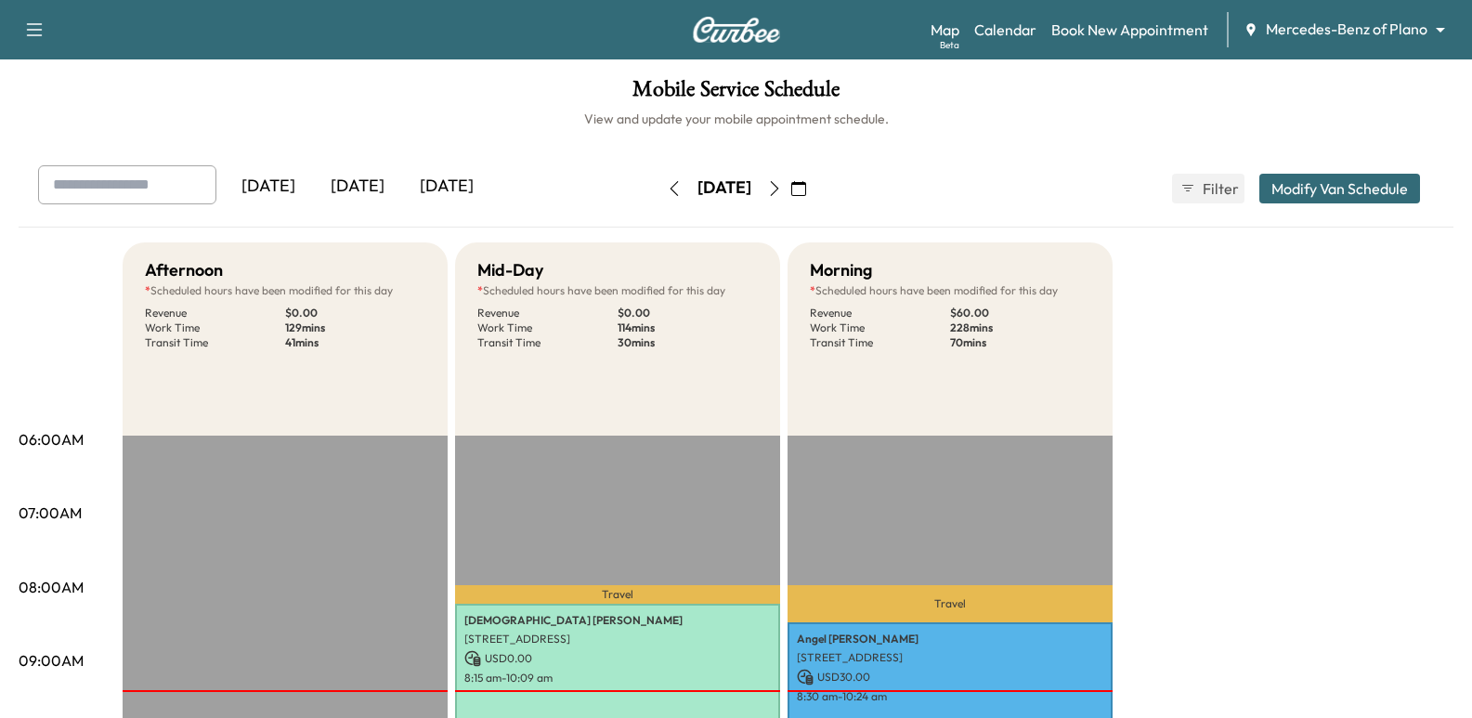
click at [806, 181] on icon "button" at bounding box center [798, 188] width 15 height 15
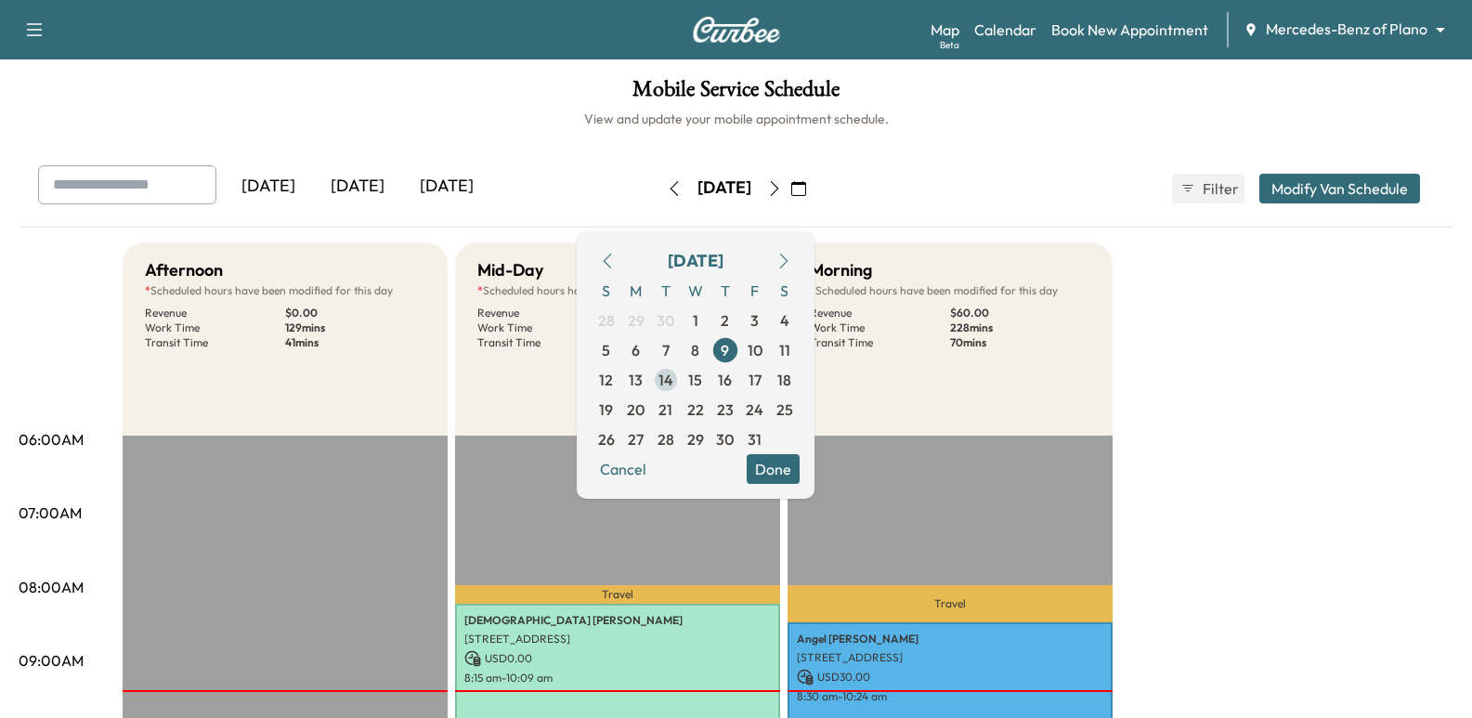
click at [673, 378] on span "14" at bounding box center [665, 380] width 15 height 22
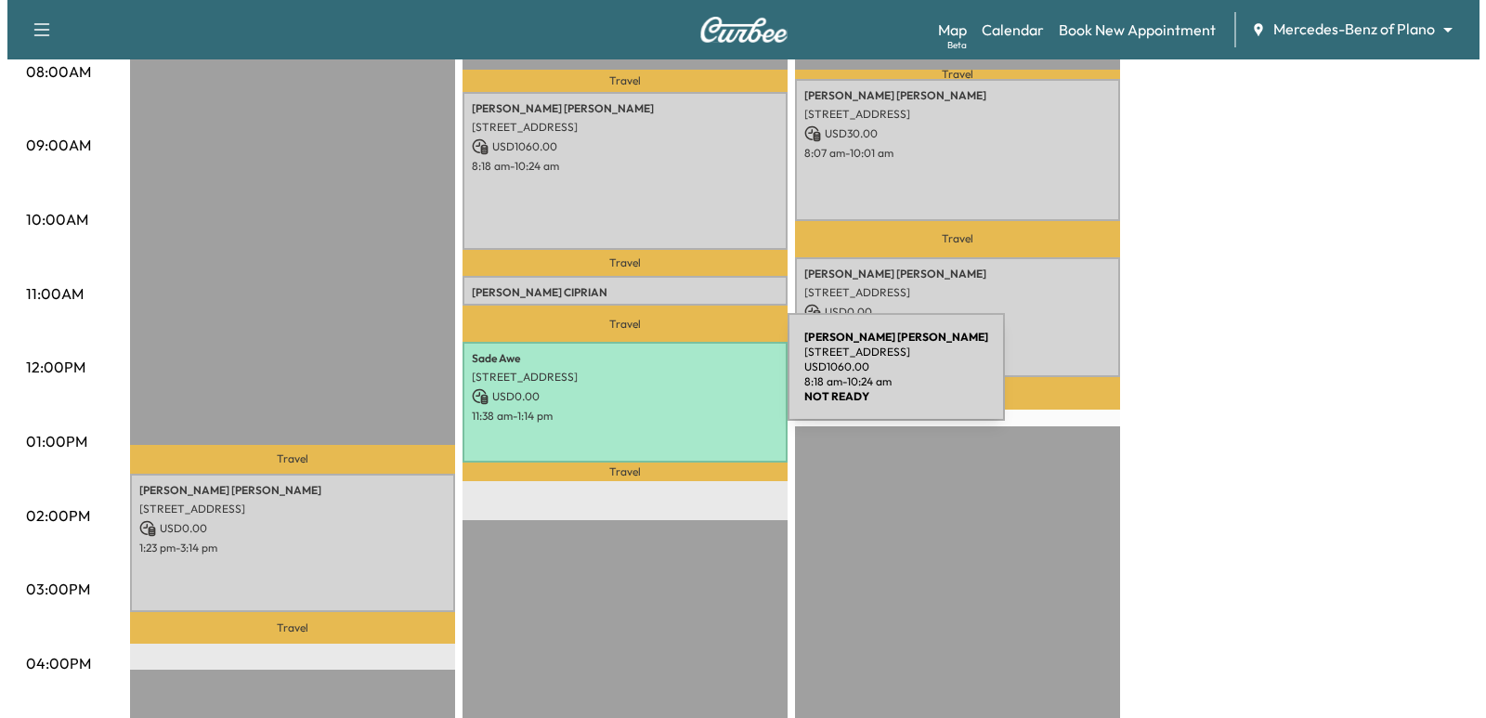
scroll to position [557, 0]
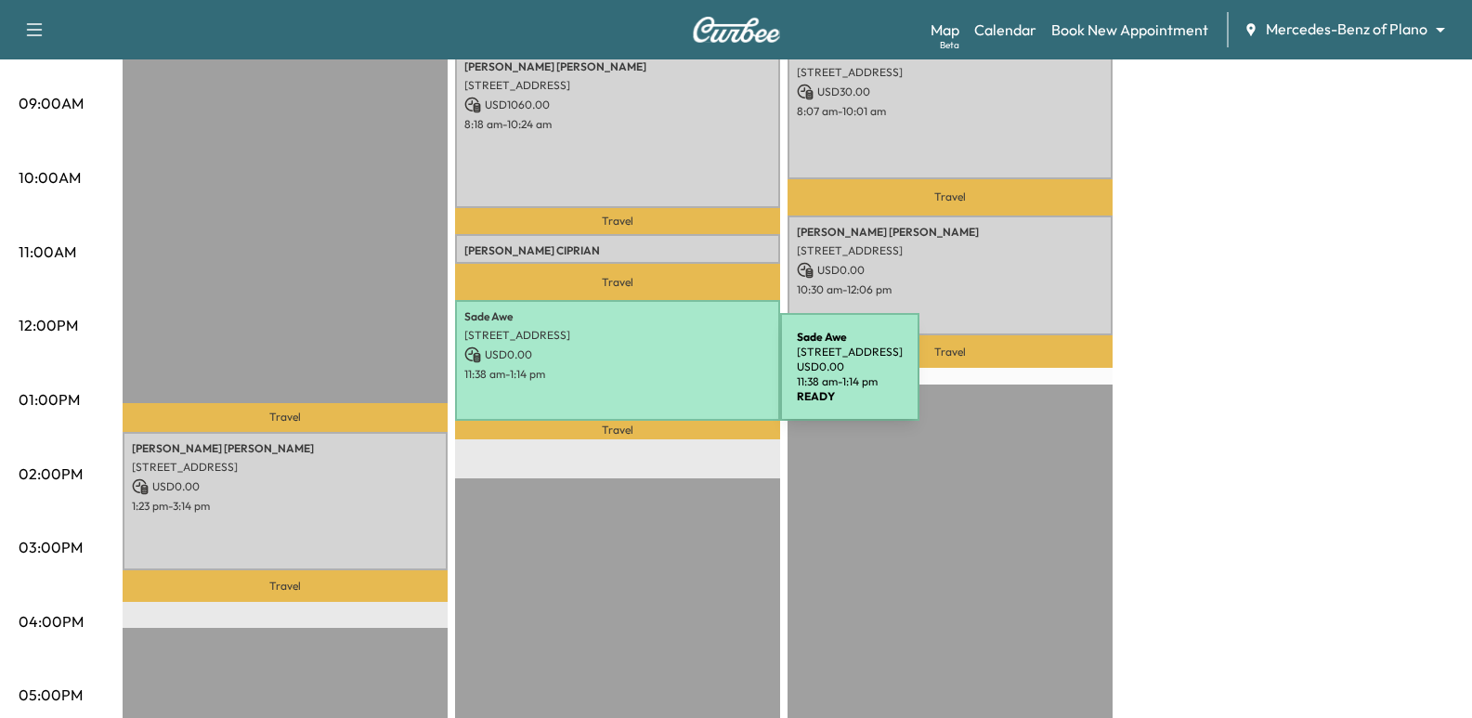
click at [641, 378] on div "Sade Awe [STREET_ADDRESS] USD 0.00 11:38 am - 1:14 pm" at bounding box center [617, 360] width 325 height 120
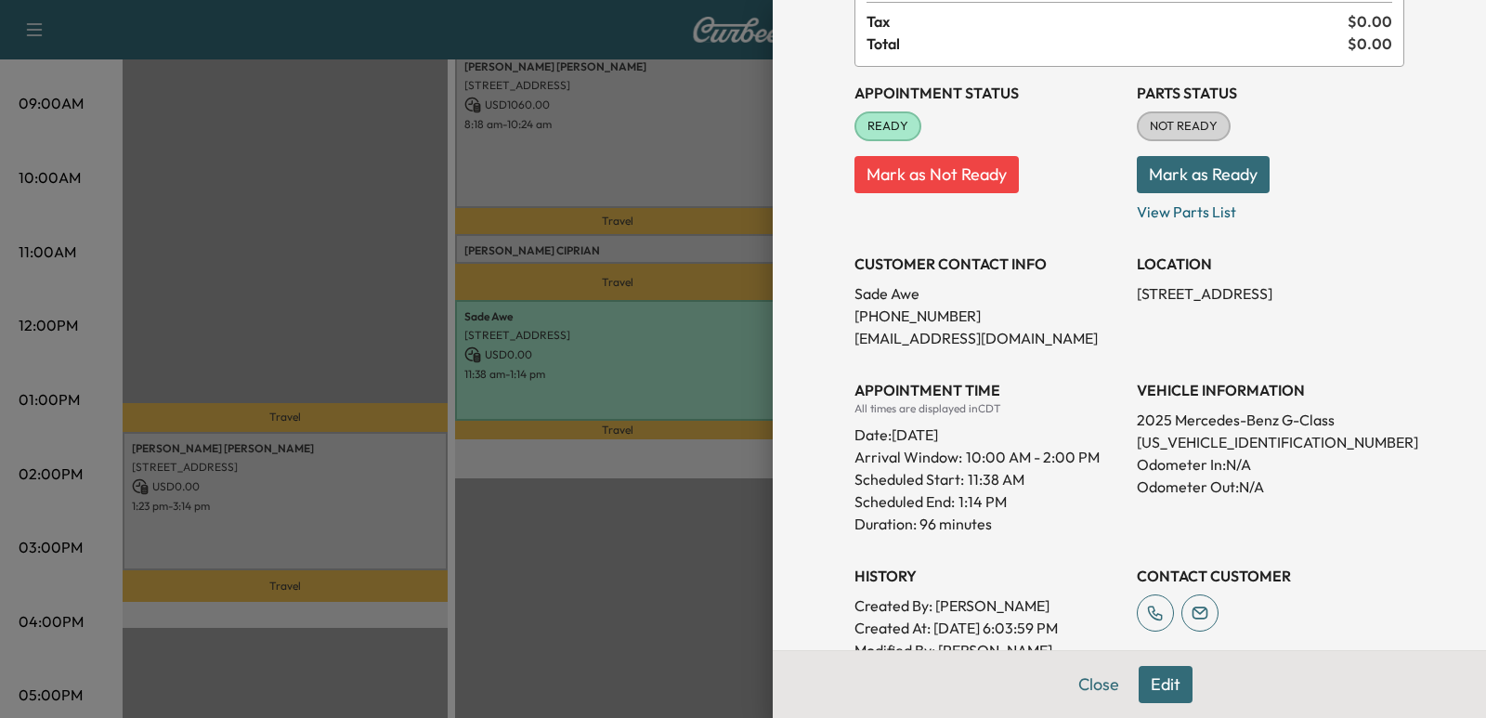
scroll to position [279, 0]
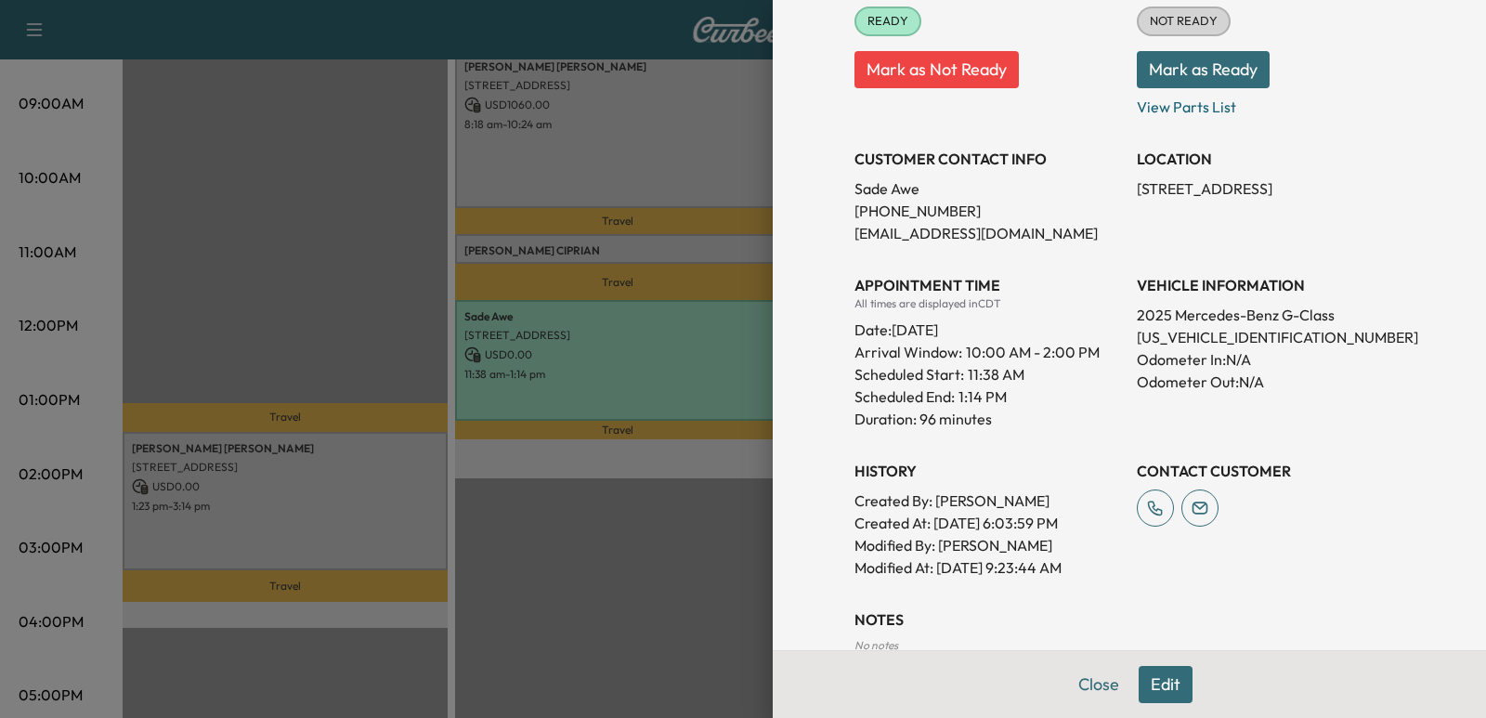
click at [990, 395] on p "1:14 PM" at bounding box center [982, 396] width 48 height 22
click at [1010, 435] on div "Appointment Status READY Mark as Not Ready Parts Status NOT READY Mark as Ready…" at bounding box center [1129, 270] width 550 height 617
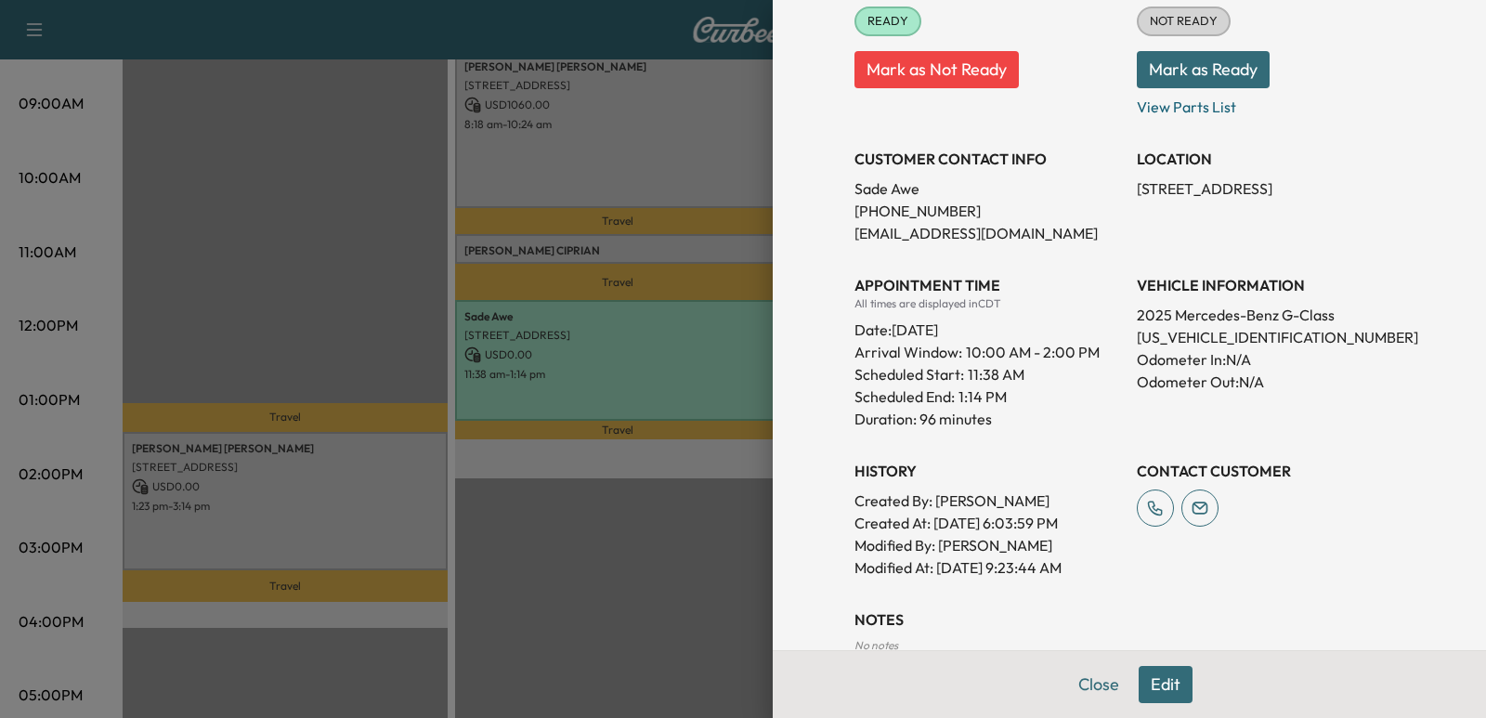
click at [1011, 435] on div "Appointment Status READY Mark as Not Ready Parts Status NOT READY Mark as Ready…" at bounding box center [1129, 270] width 550 height 617
click at [968, 367] on p "11:38 AM" at bounding box center [996, 374] width 57 height 22
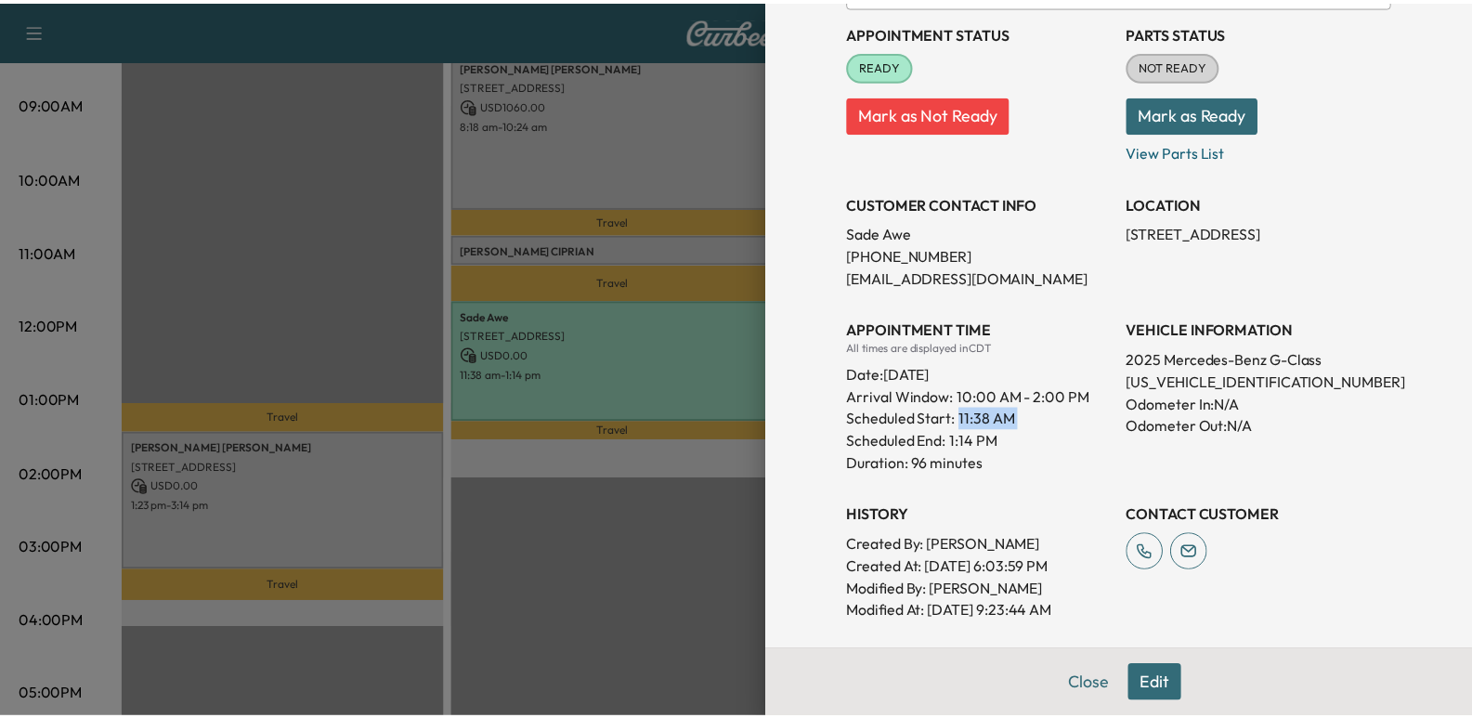
scroll to position [371, 0]
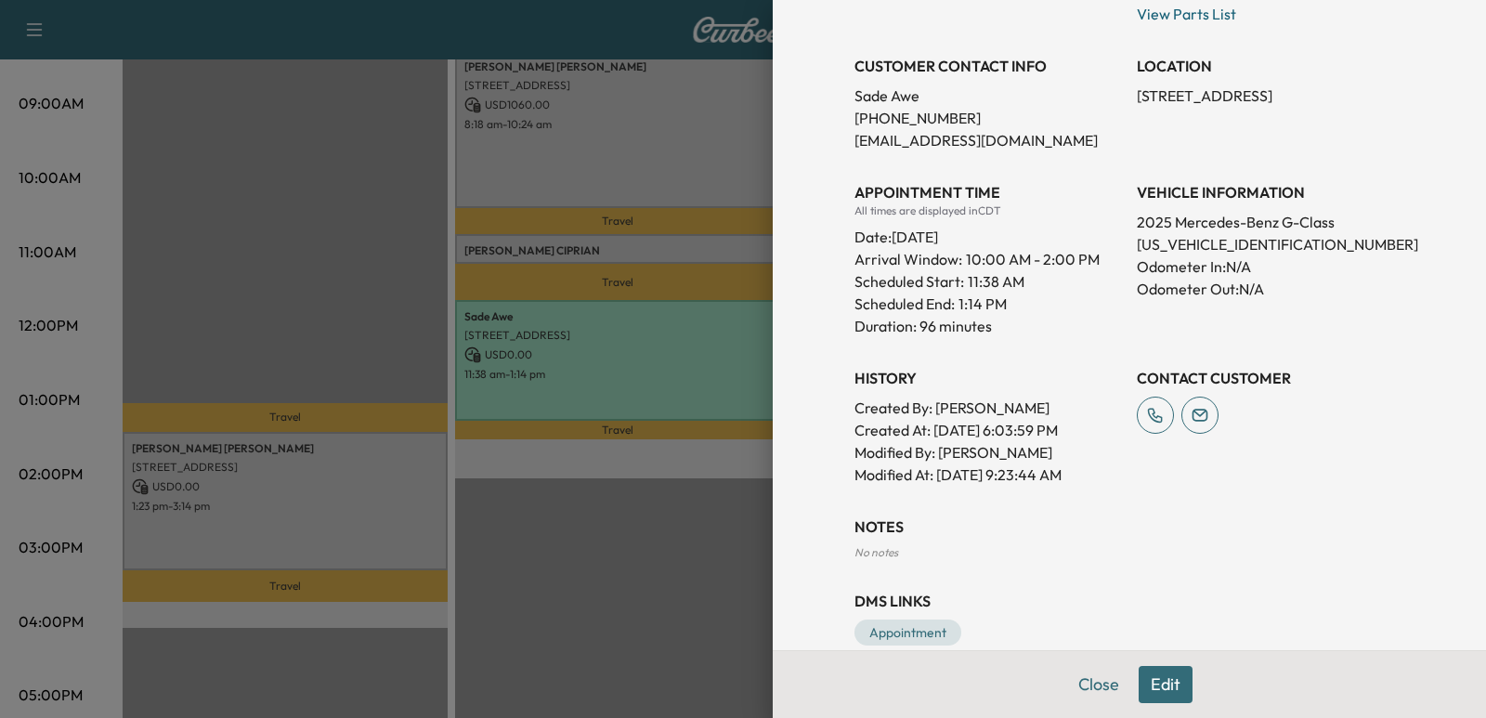
click at [580, 188] on div at bounding box center [743, 359] width 1486 height 718
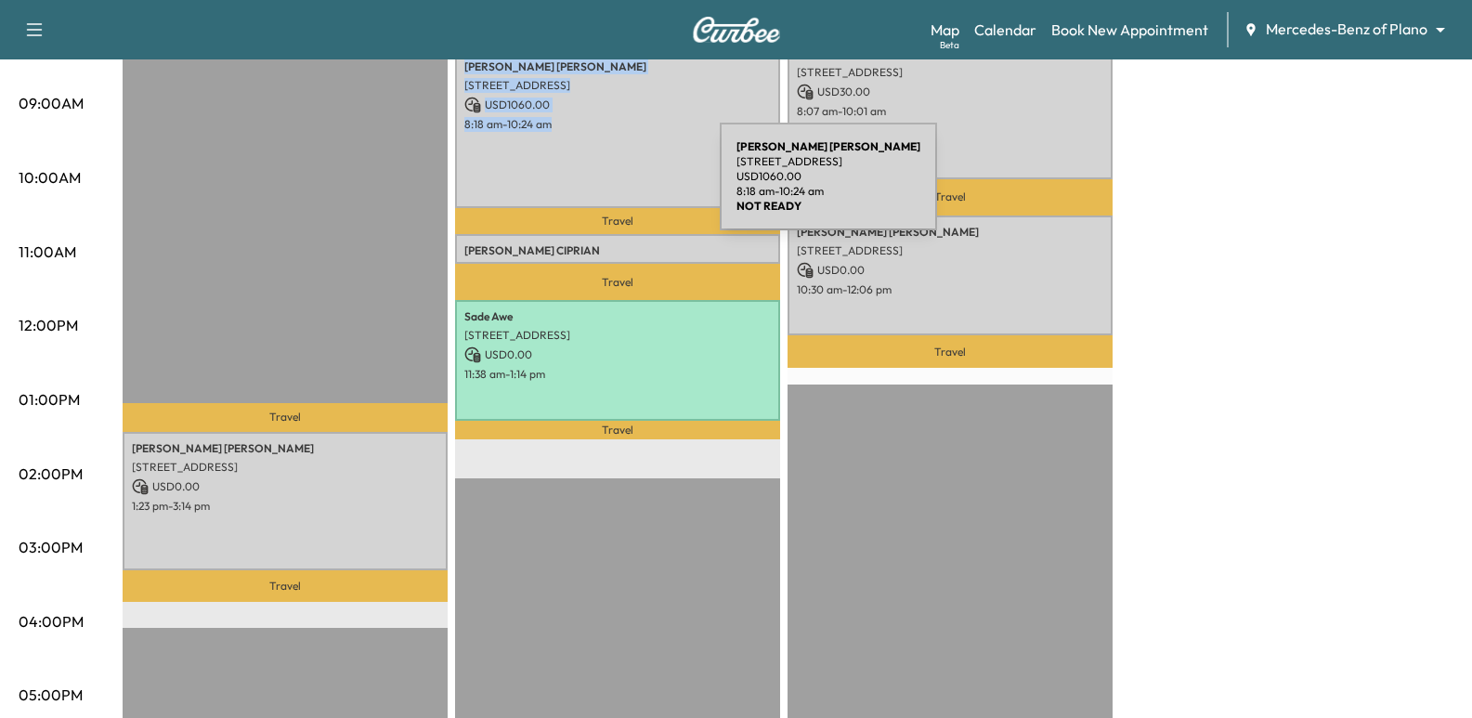
click at [580, 188] on div "[PERSON_NAME] [STREET_ADDRESS][PERSON_NAME] USD 1060.00 8:18 am - 10:24 am" at bounding box center [617, 129] width 325 height 158
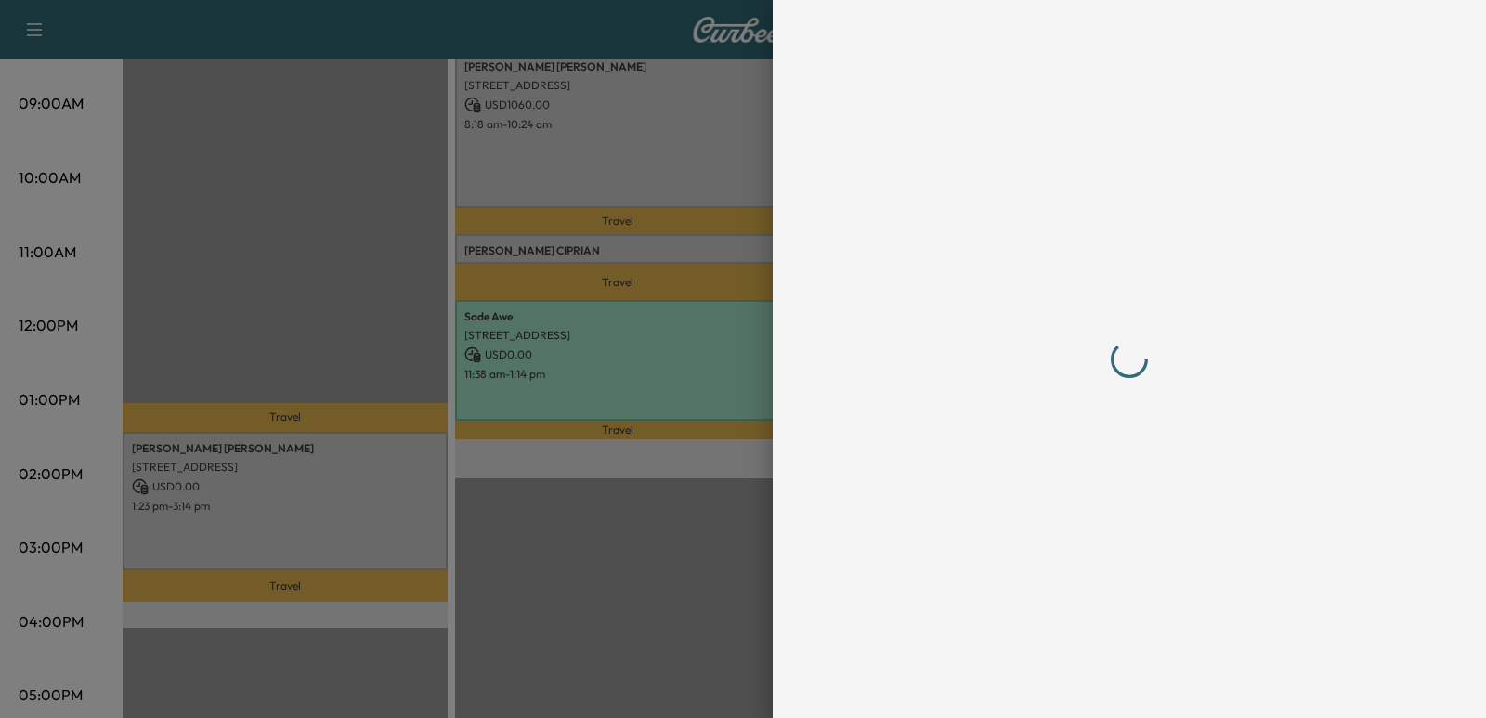
click at [521, 380] on div at bounding box center [743, 359] width 1486 height 718
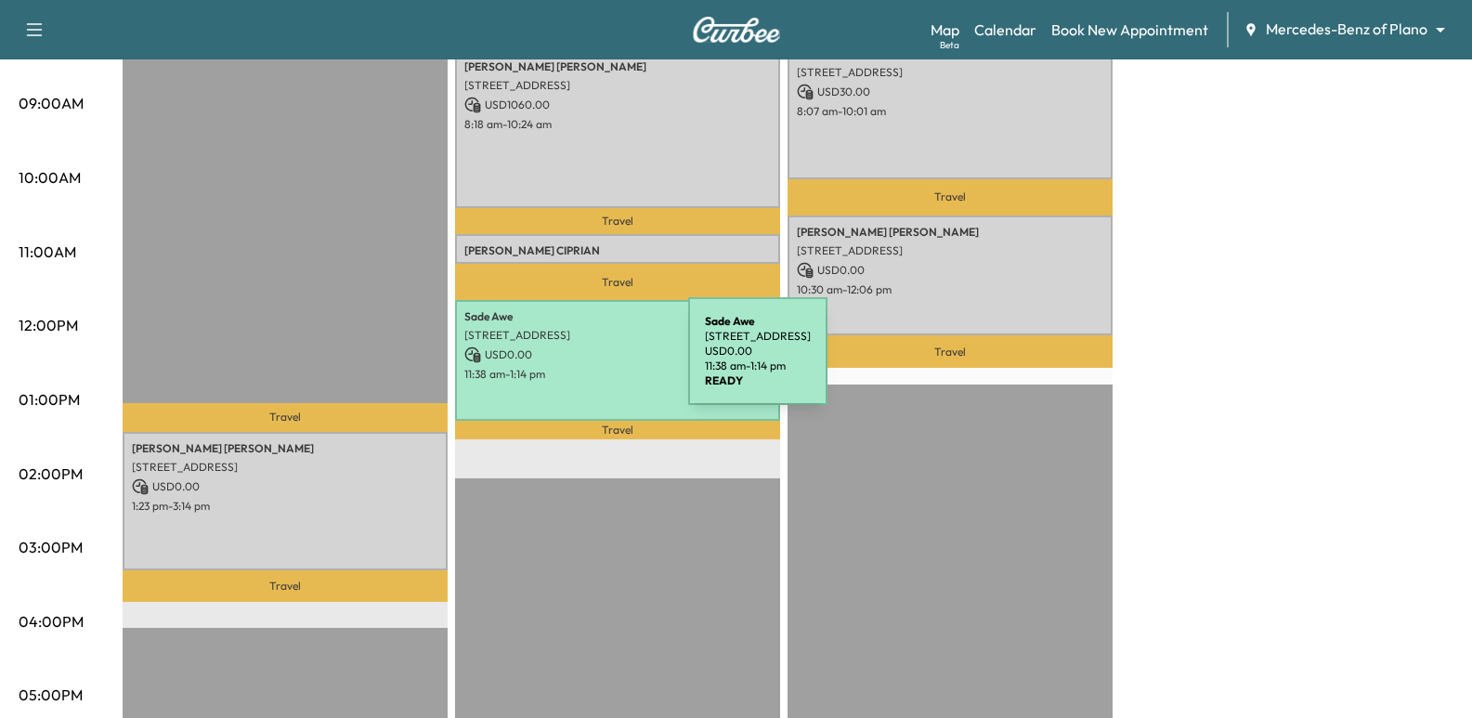
click at [549, 367] on p "11:38 am - 1:14 pm" at bounding box center [617, 374] width 306 height 15
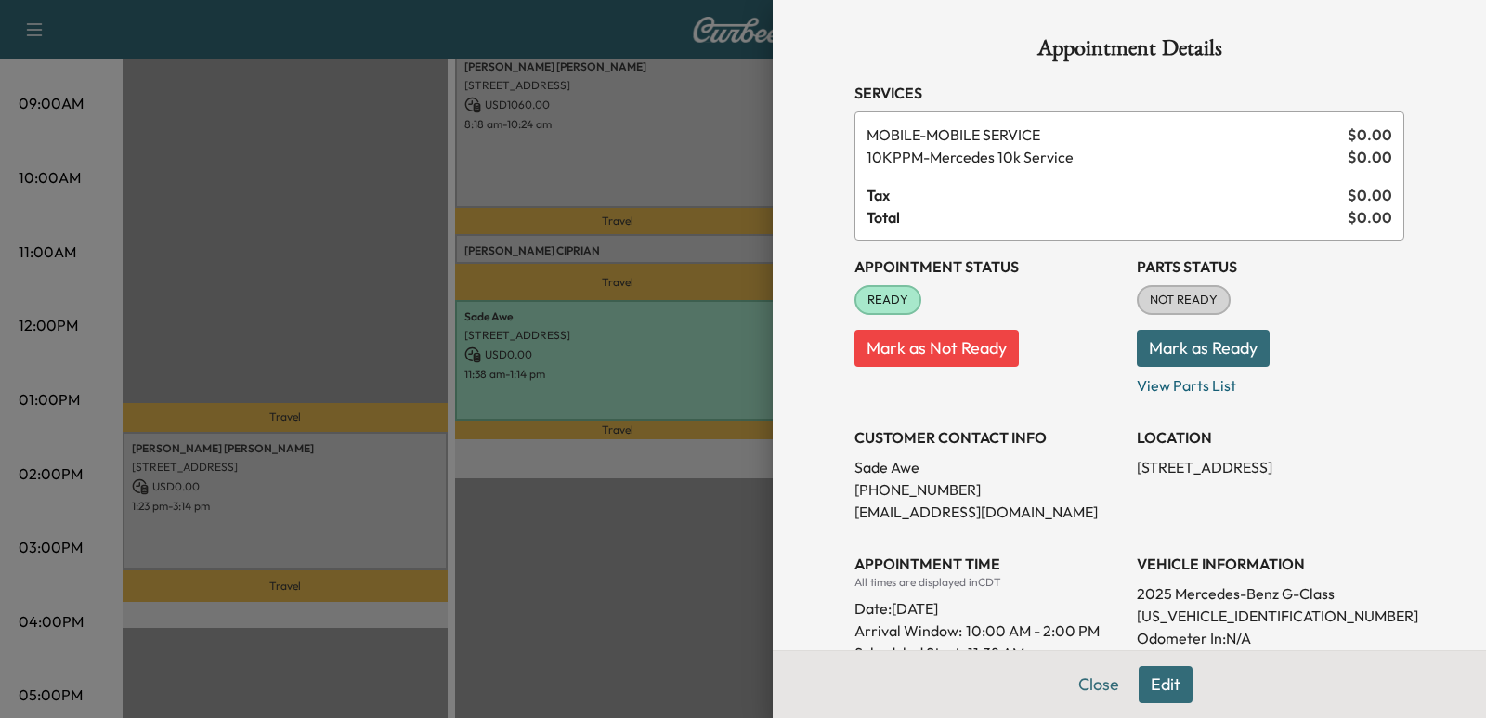
click at [404, 287] on div at bounding box center [743, 359] width 1486 height 718
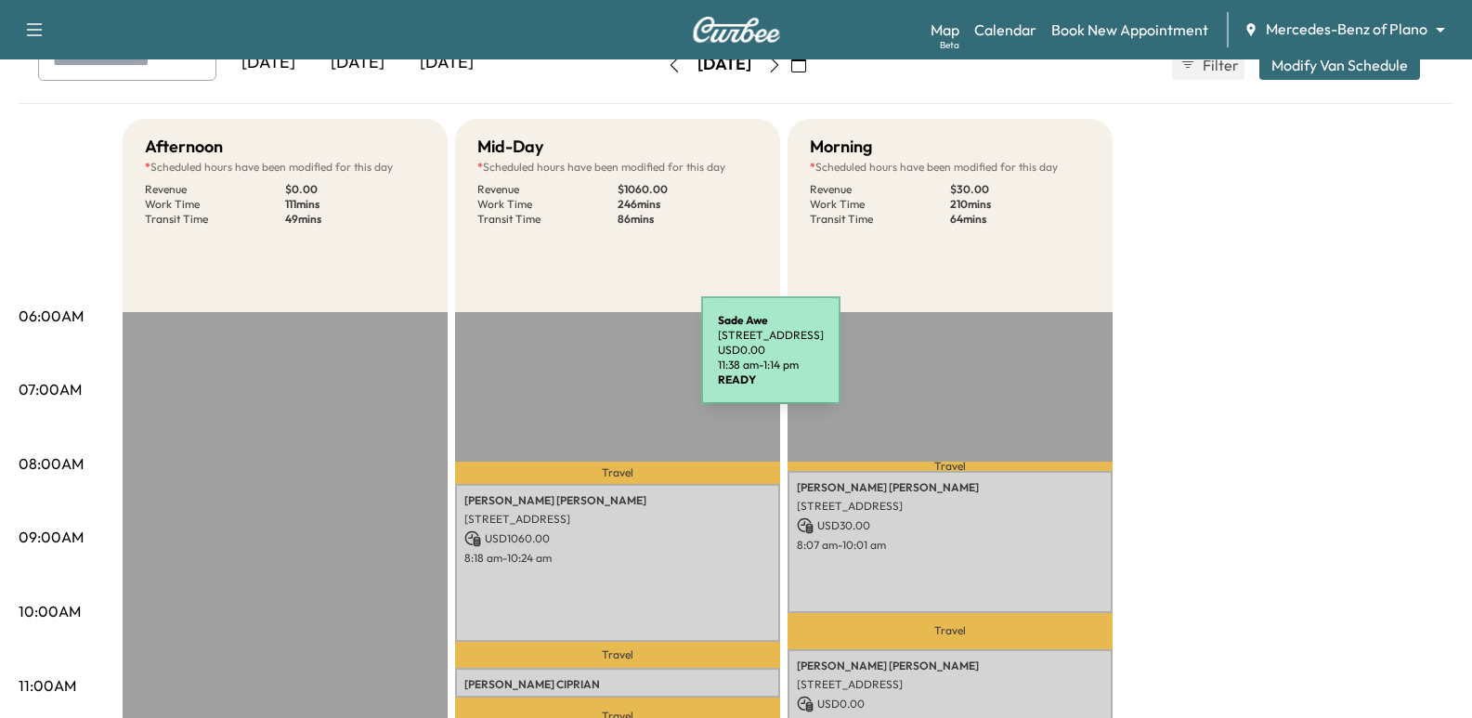
scroll to position [0, 0]
